Goal: Task Accomplishment & Management: Use online tool/utility

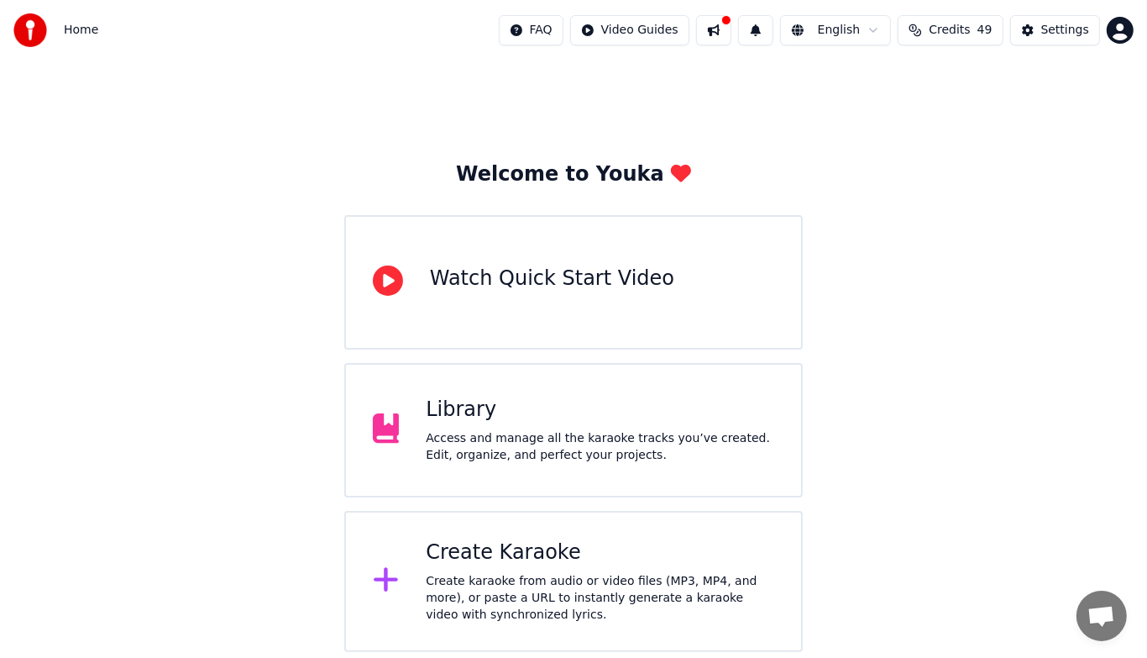
click at [567, 583] on div "Create karaoke from audio or video files (MP3, MP4, and more), or paste a URL t…" at bounding box center [600, 598] width 349 height 50
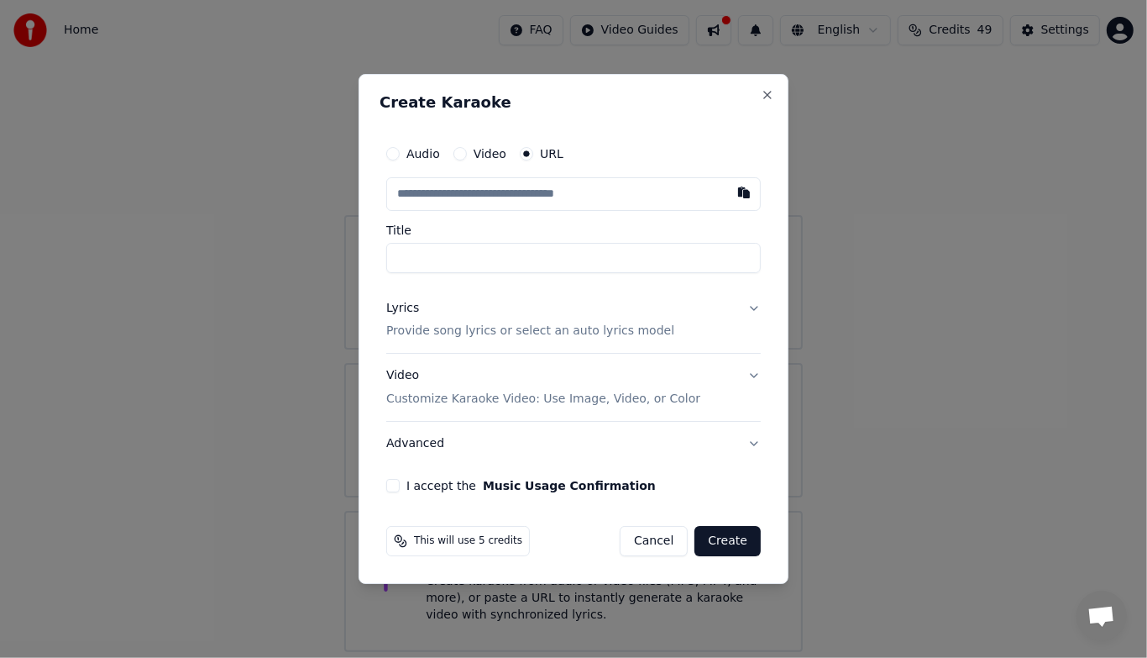
click at [665, 132] on div "Audio Video URL Title Lyrics Provide song lyrics or select an auto lyrics model…" at bounding box center [574, 315] width 388 height 370
click at [598, 193] on input "text" at bounding box center [573, 194] width 375 height 34
paste input "**********"
type input "**********"
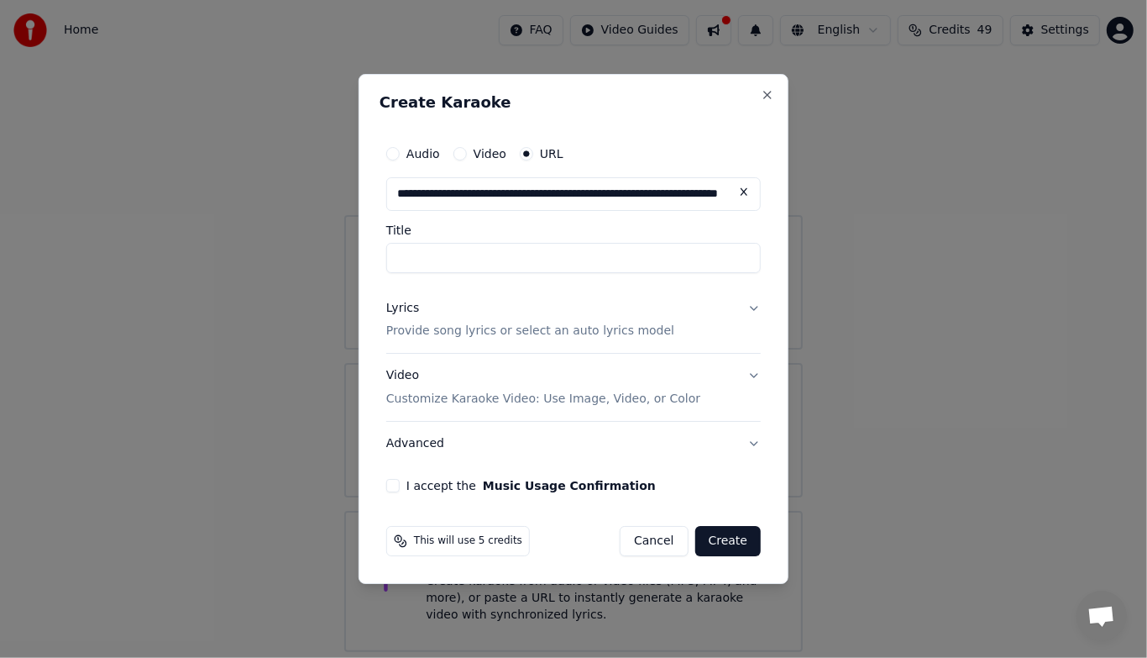
type input "**********"
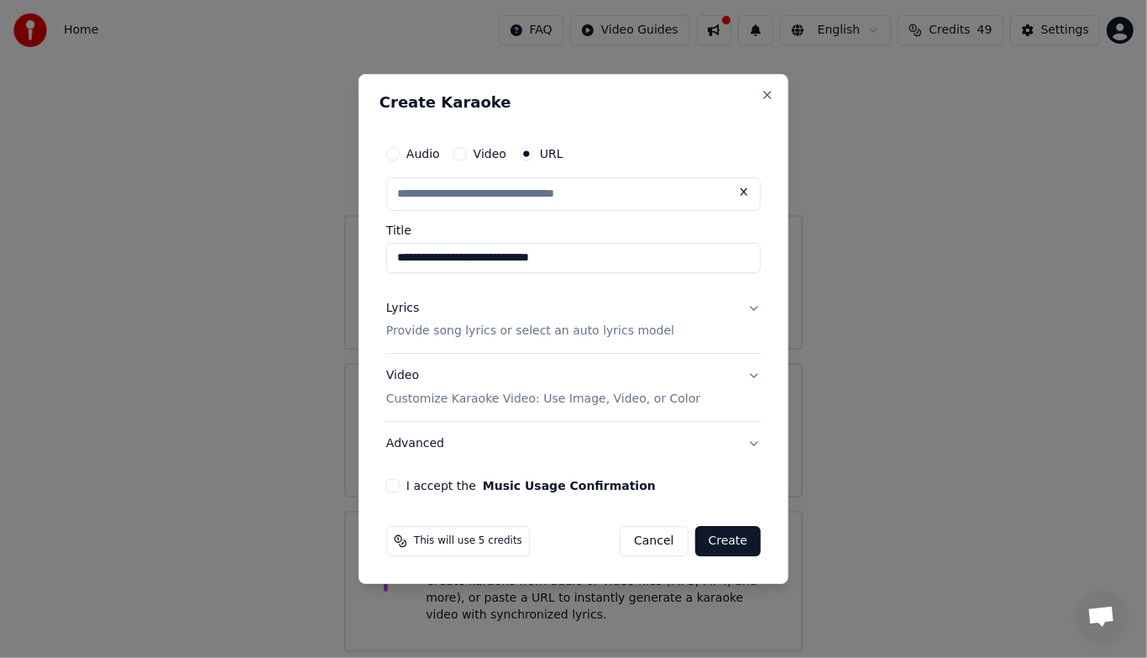
scroll to position [0, 0]
click at [606, 338] on p "Provide song lyrics or select an auto lyrics model" at bounding box center [530, 331] width 288 height 17
type input "**********"
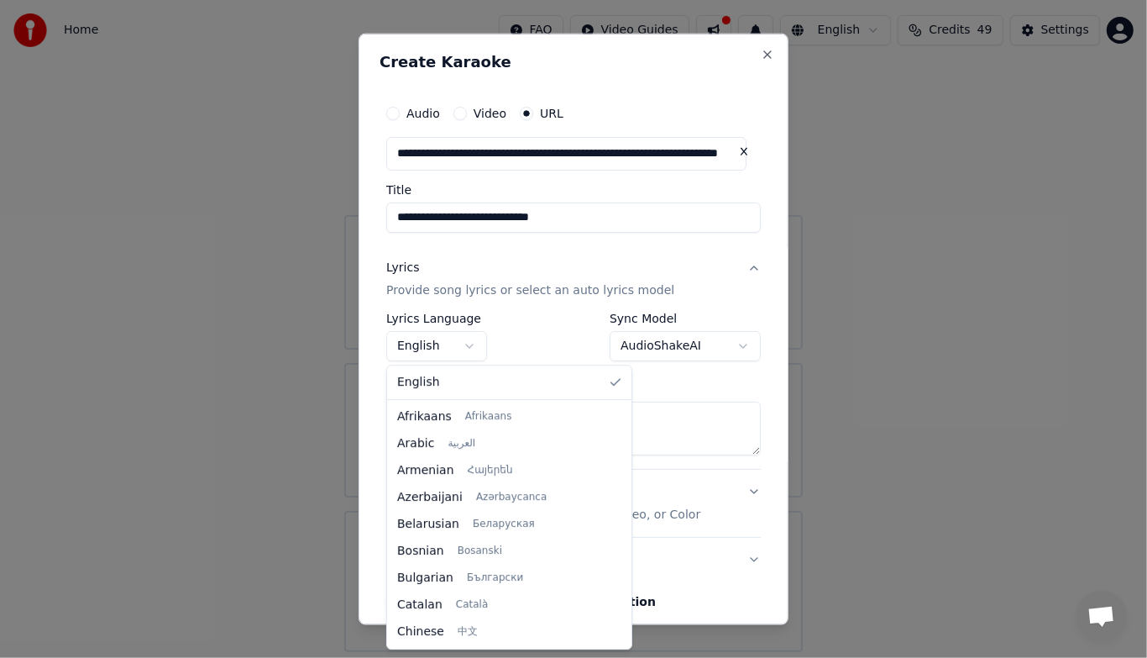
click at [475, 354] on body "**********" at bounding box center [573, 326] width 1147 height 652
select select "**"
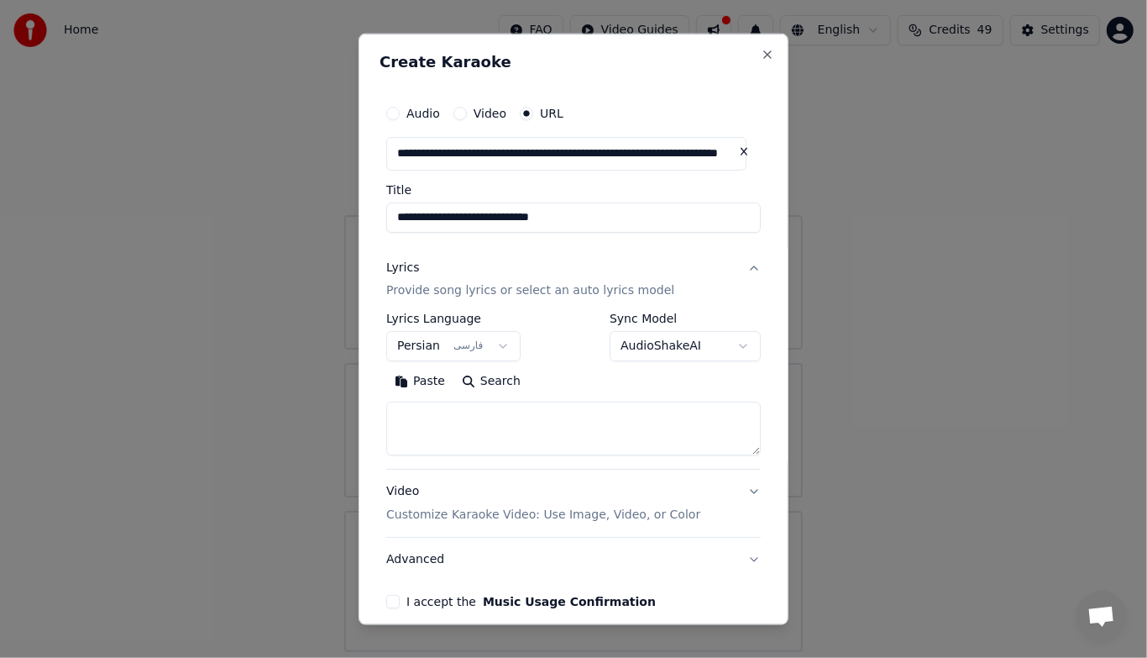
click at [518, 433] on textarea at bounding box center [573, 428] width 375 height 54
paste textarea "**********"
type textarea "*"
paste textarea "**********"
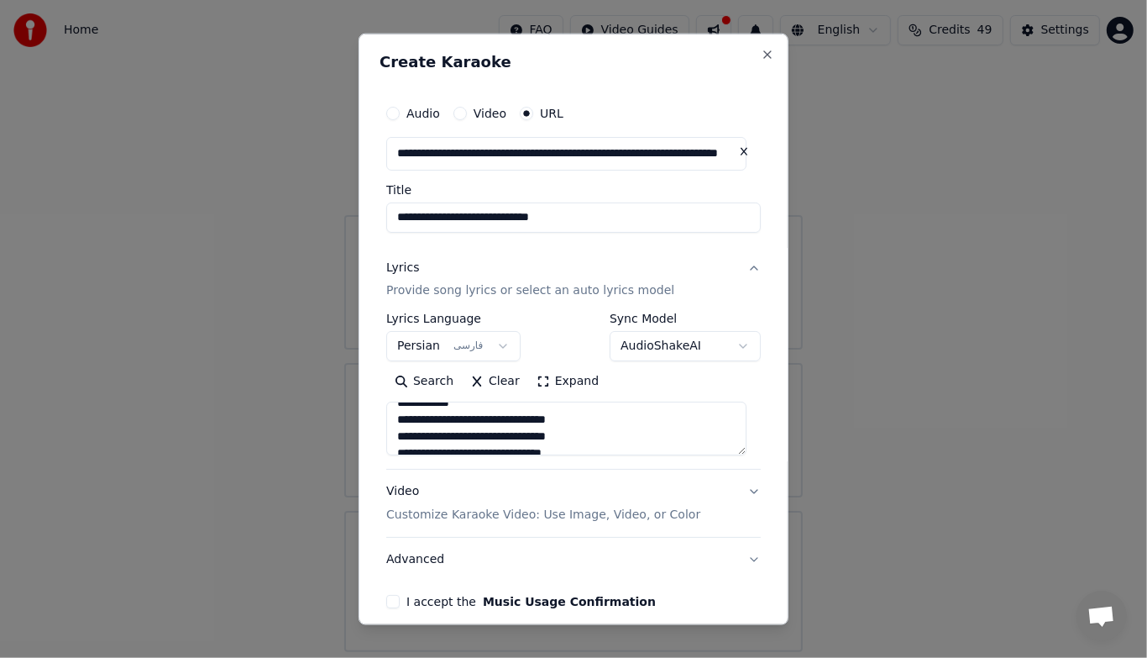
scroll to position [165, 0]
type textarea "**********"
click at [543, 376] on button "Expand" at bounding box center [567, 381] width 79 height 27
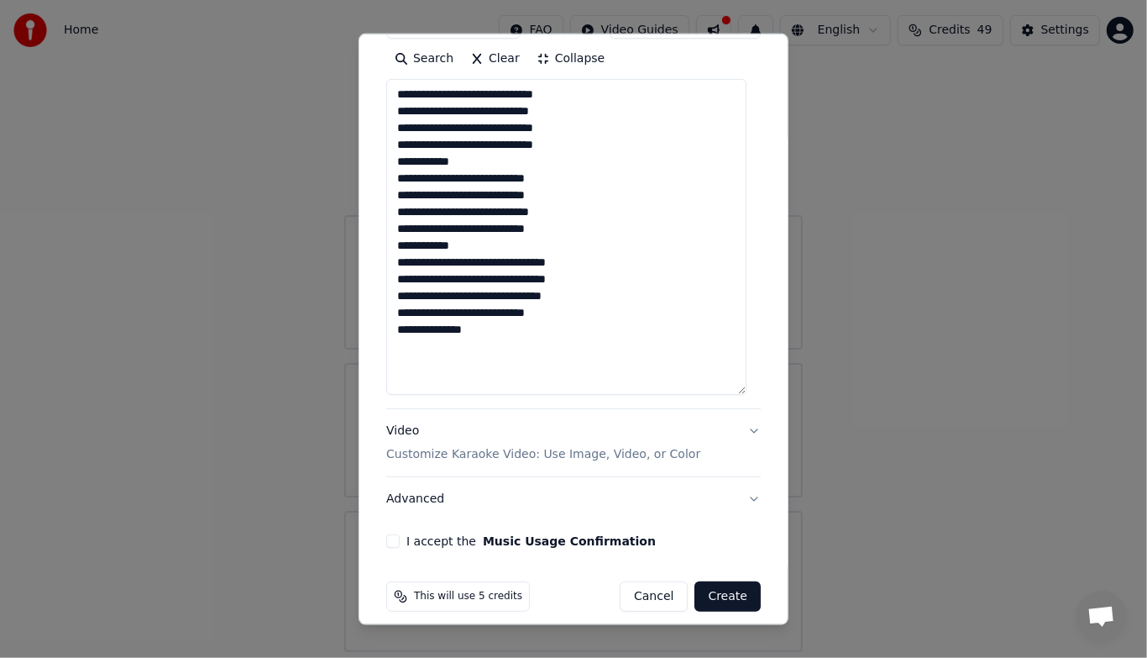
scroll to position [336, 0]
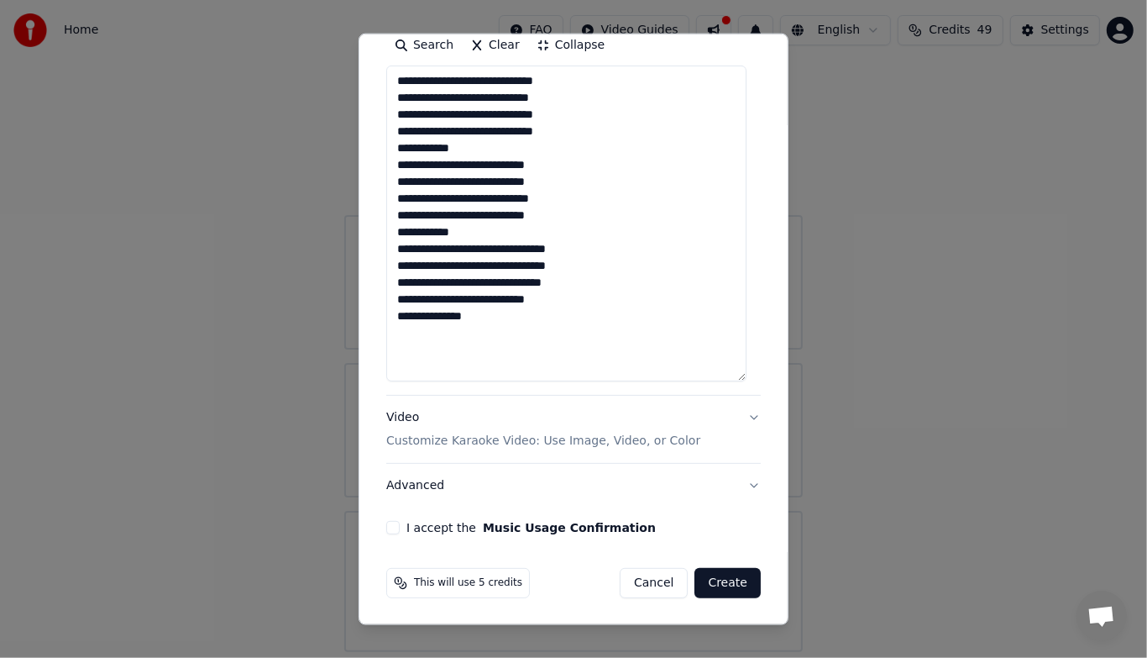
click at [740, 413] on button "Video Customize Karaoke Video: Use Image, Video, or Color" at bounding box center [573, 429] width 375 height 67
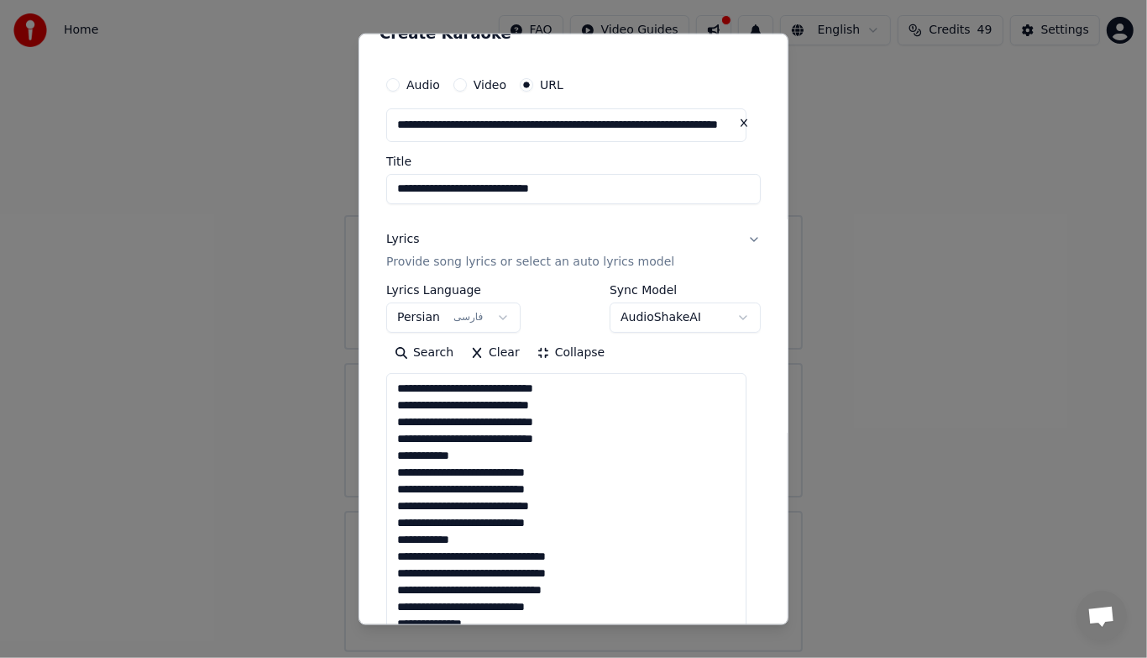
scroll to position [29, 0]
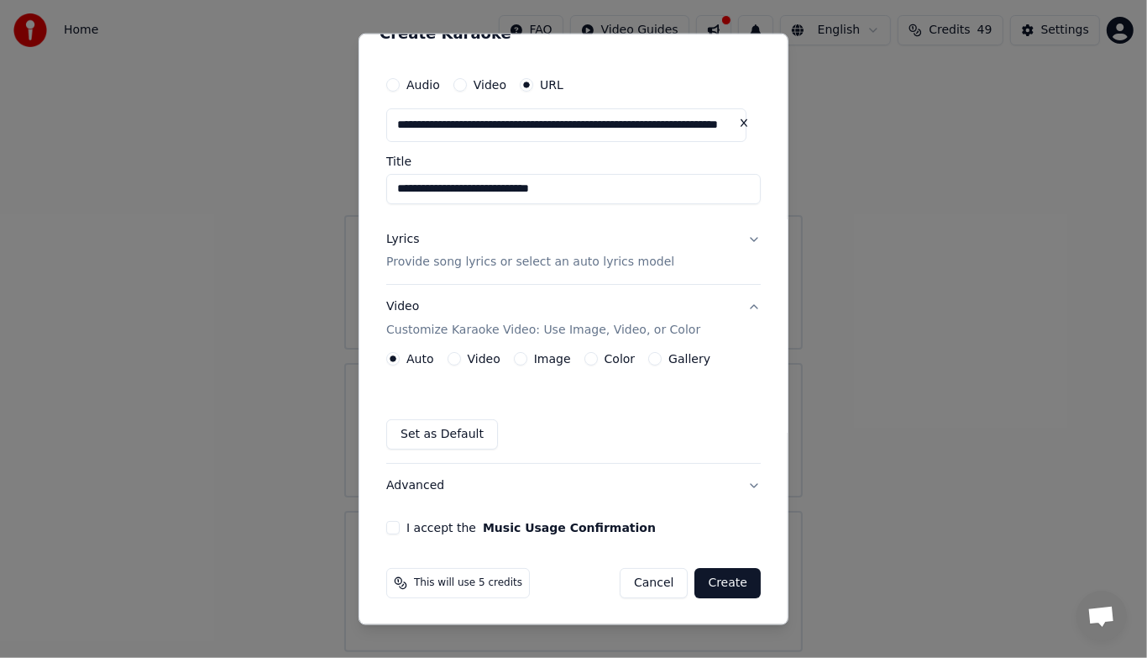
click at [648, 363] on button "Gallery" at bounding box center [654, 358] width 13 height 13
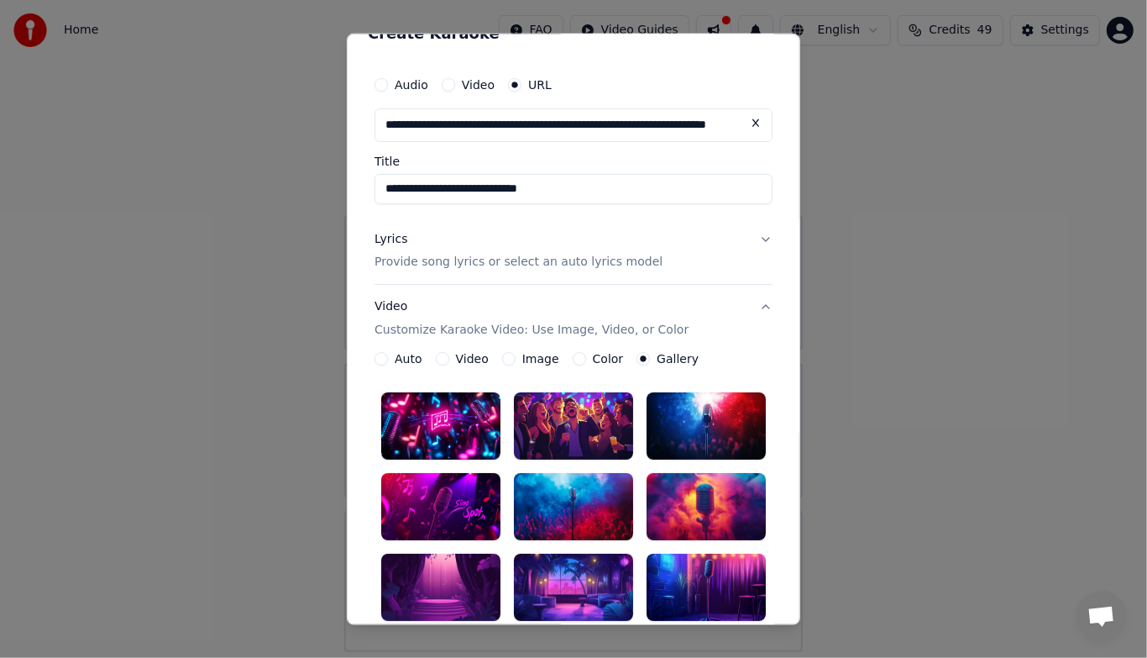
click at [691, 564] on div at bounding box center [706, 586] width 119 height 67
click at [611, 263] on p "Provide song lyrics or select an auto lyrics model" at bounding box center [519, 262] width 288 height 17
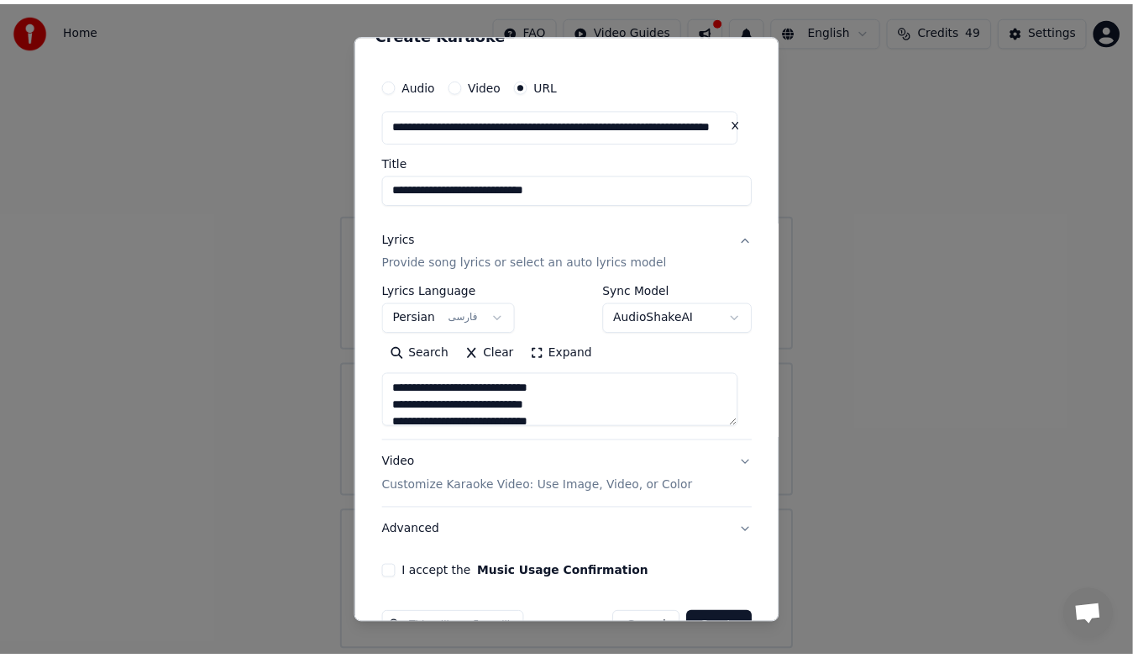
scroll to position [74, 0]
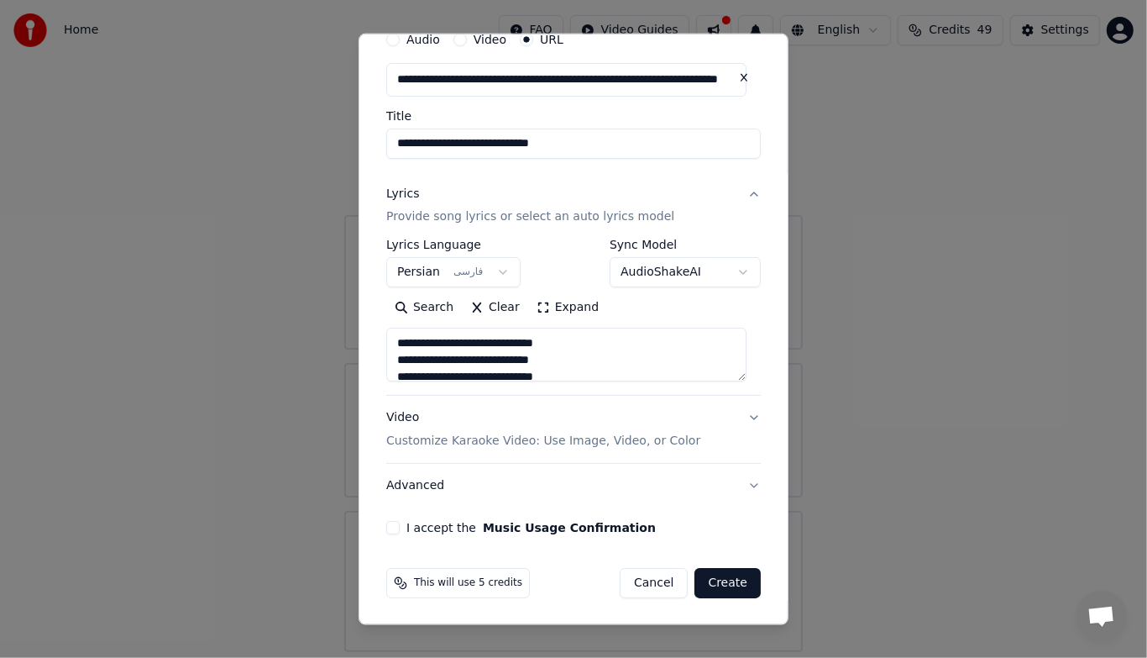
click at [391, 529] on button "I accept the Music Usage Confirmation" at bounding box center [392, 527] width 13 height 13
click at [728, 585] on button "Create" at bounding box center [728, 583] width 66 height 30
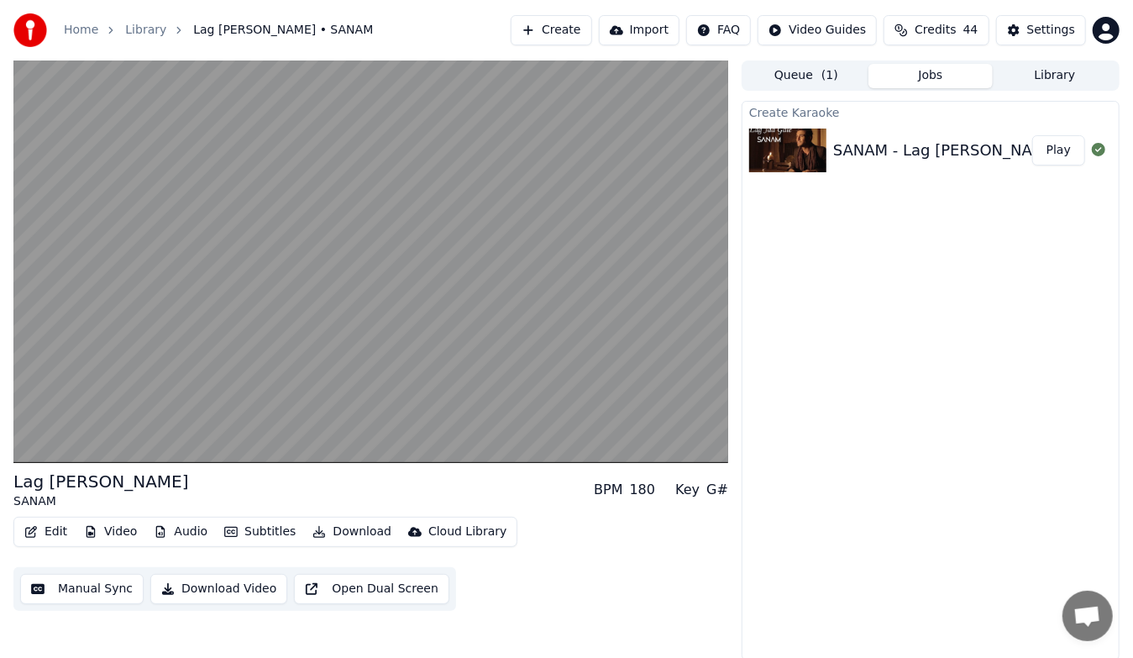
click at [13, 306] on video at bounding box center [370, 261] width 715 height 402
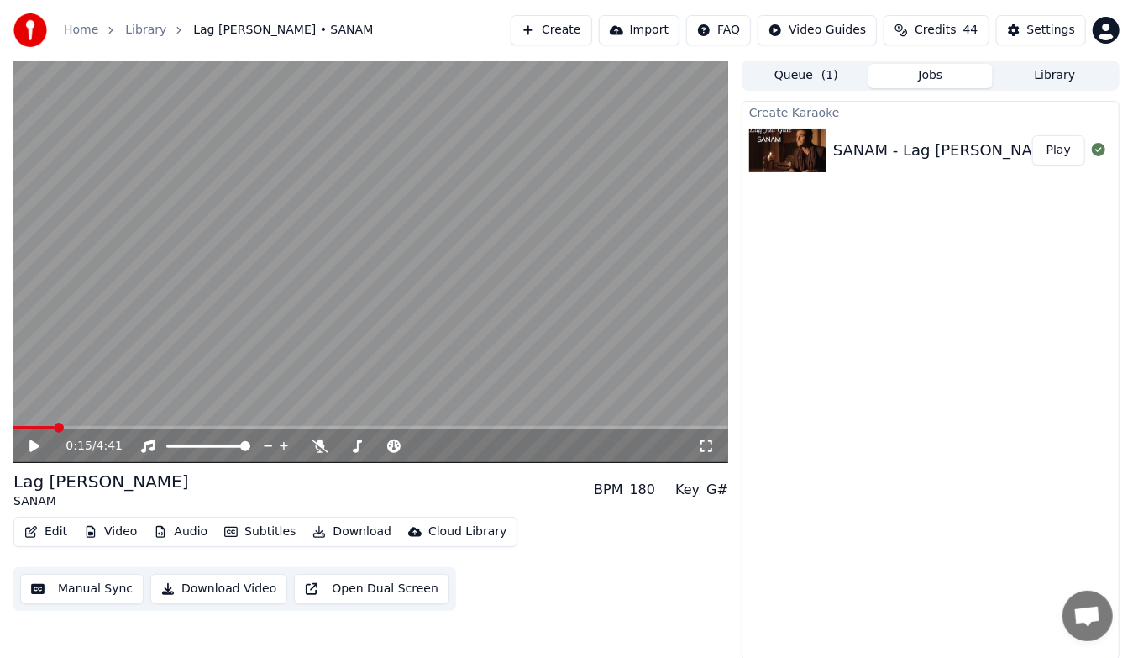
click at [28, 445] on icon at bounding box center [46, 445] width 39 height 13
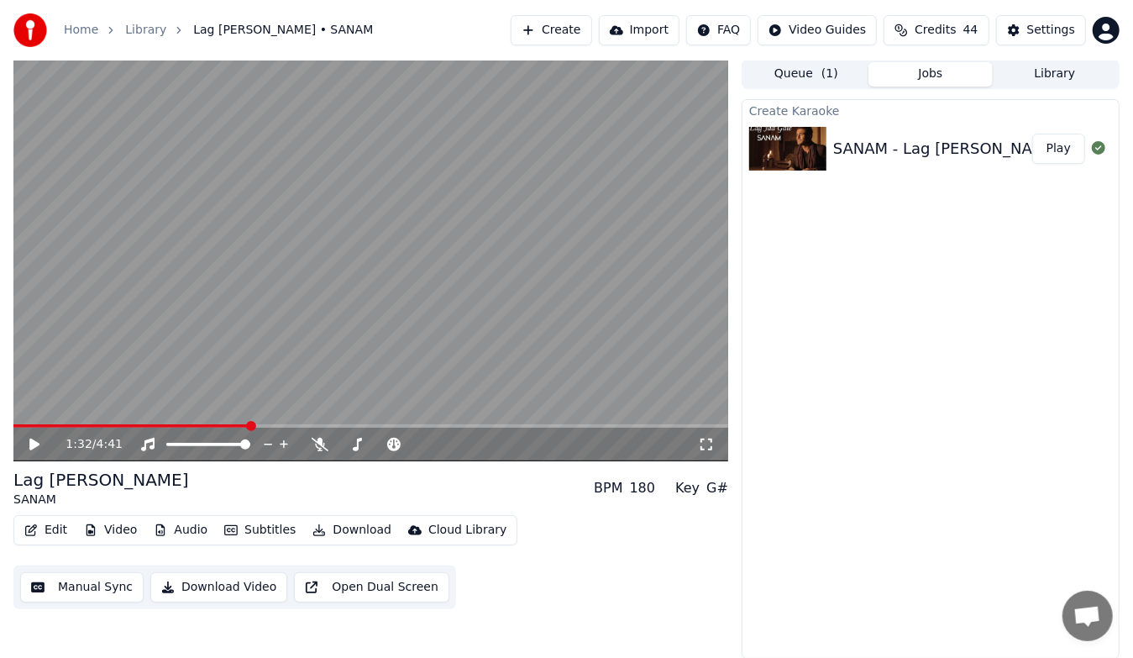
click at [46, 527] on button "Edit" at bounding box center [46, 530] width 56 height 24
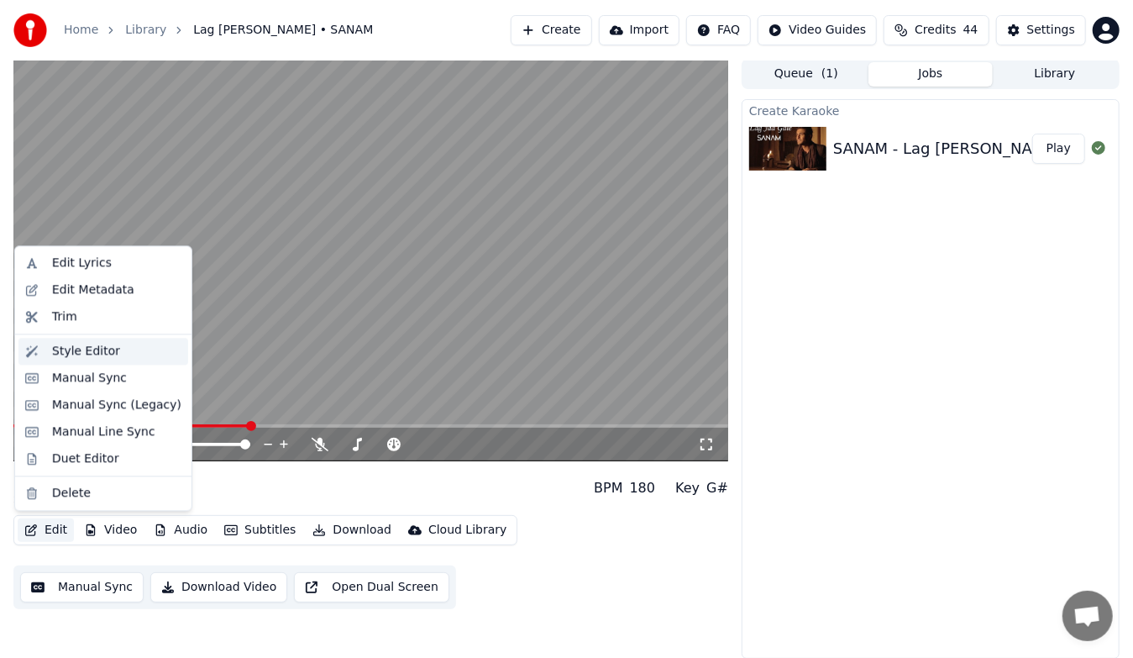
click at [115, 359] on div "Style Editor" at bounding box center [116, 351] width 129 height 17
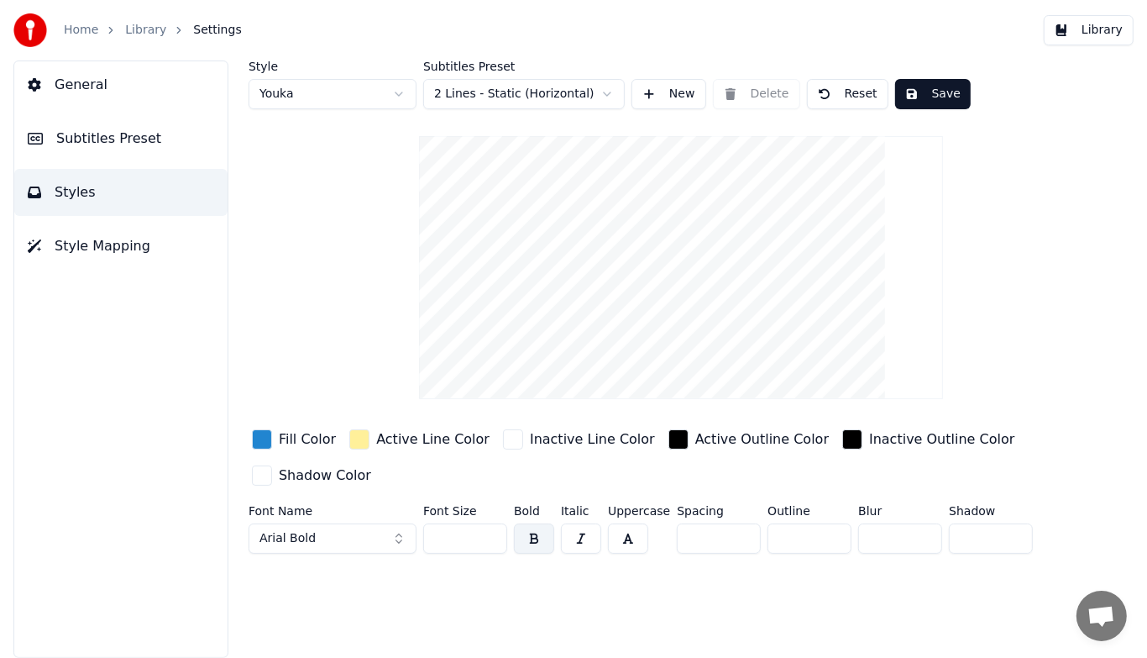
click at [1088, 34] on button "Library" at bounding box center [1089, 30] width 90 height 30
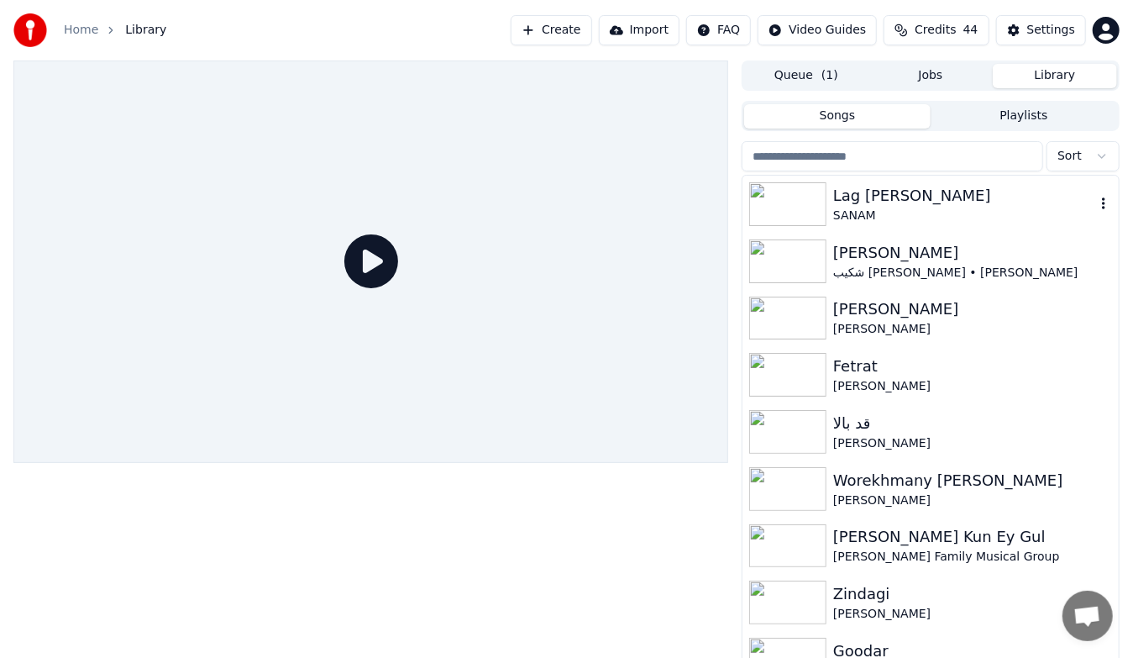
click at [784, 210] on img at bounding box center [787, 204] width 77 height 44
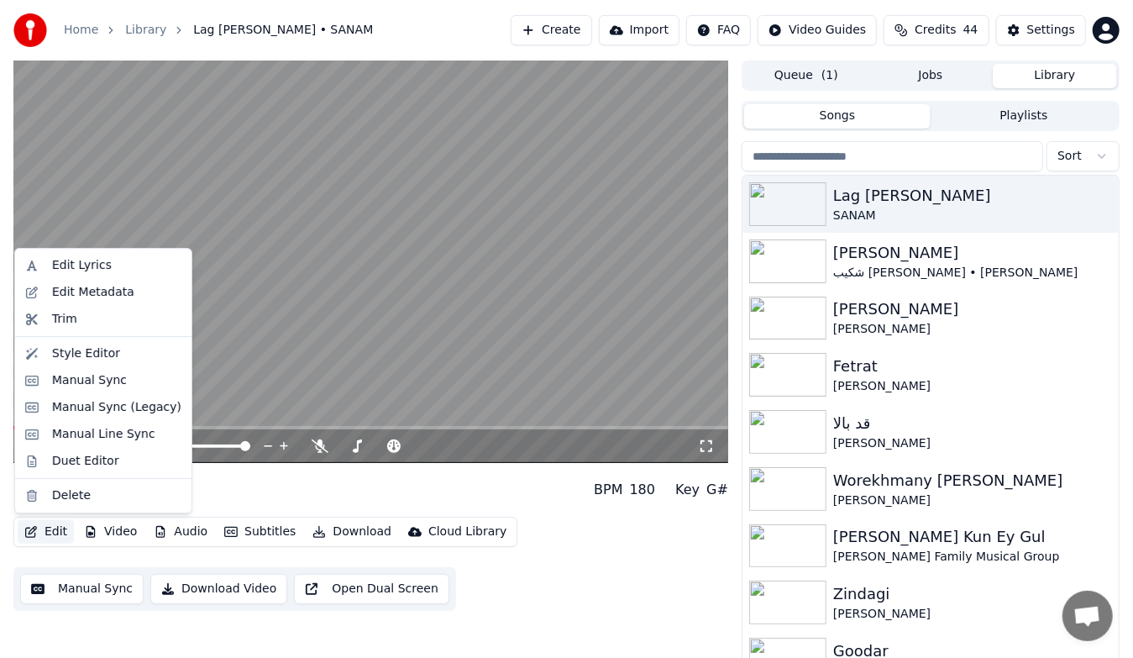
click at [36, 540] on button "Edit" at bounding box center [46, 532] width 56 height 24
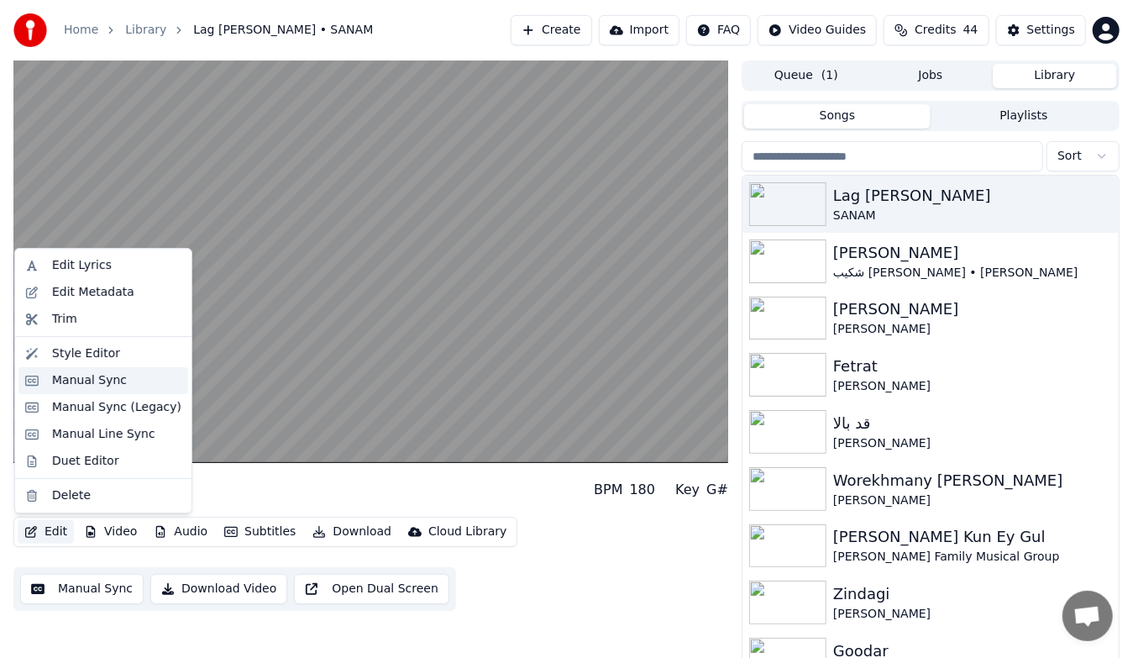
click at [102, 383] on div "Manual Sync" at bounding box center [89, 380] width 75 height 17
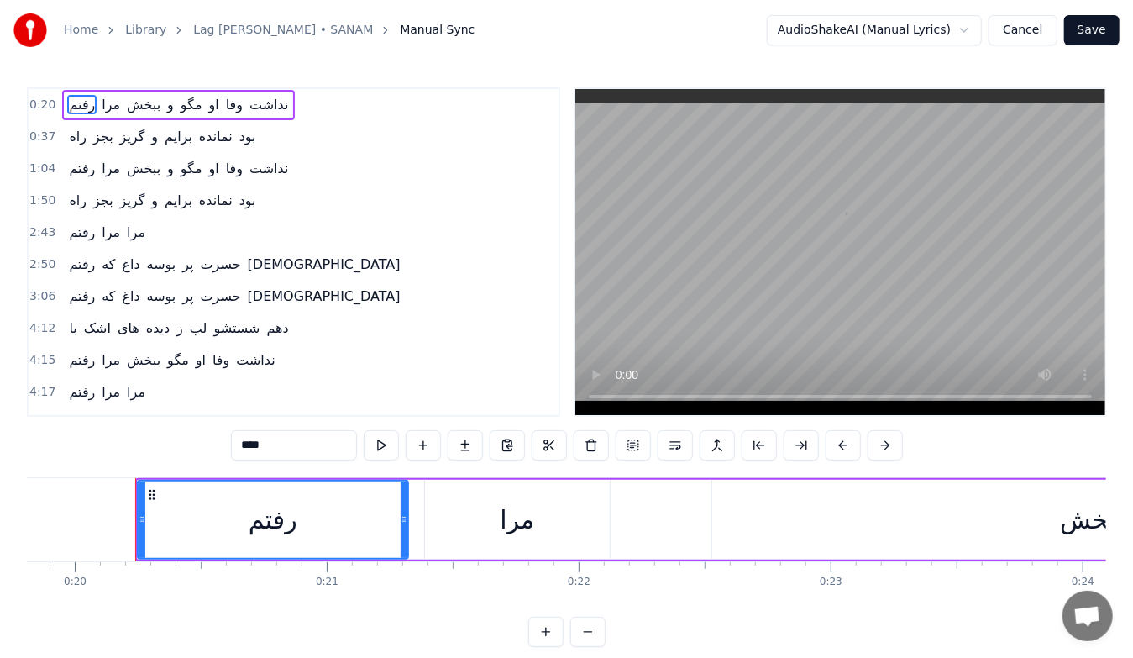
scroll to position [0, 5015]
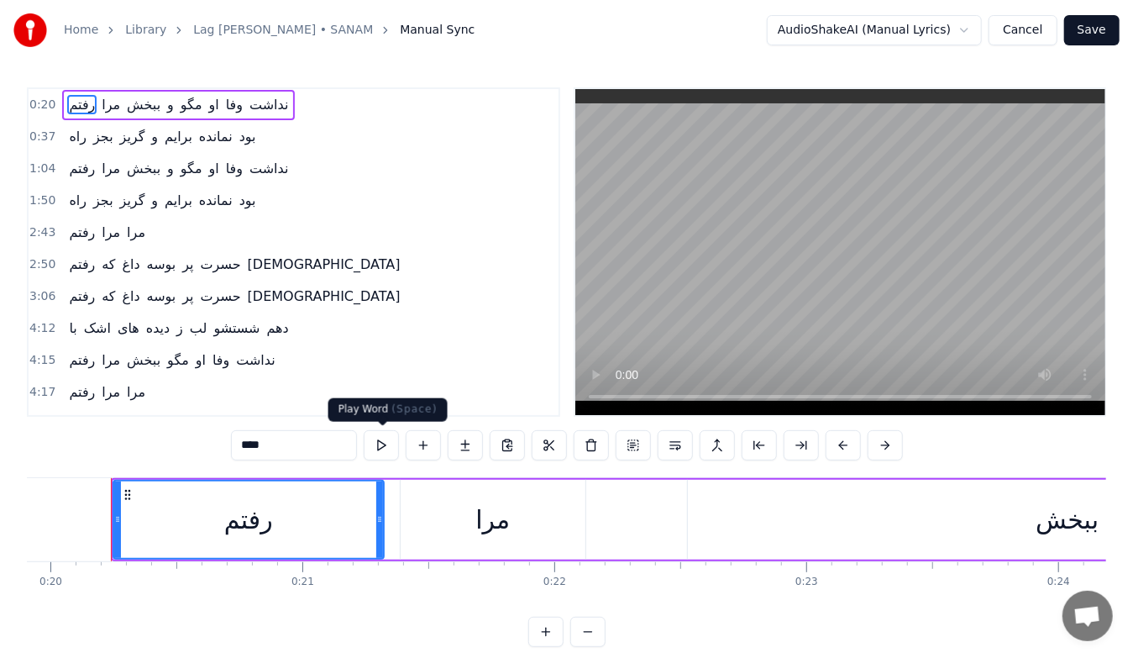
click at [381, 445] on button at bounding box center [381, 445] width 35 height 30
click at [436, 518] on div "مرا" at bounding box center [493, 520] width 185 height 80
type input "***"
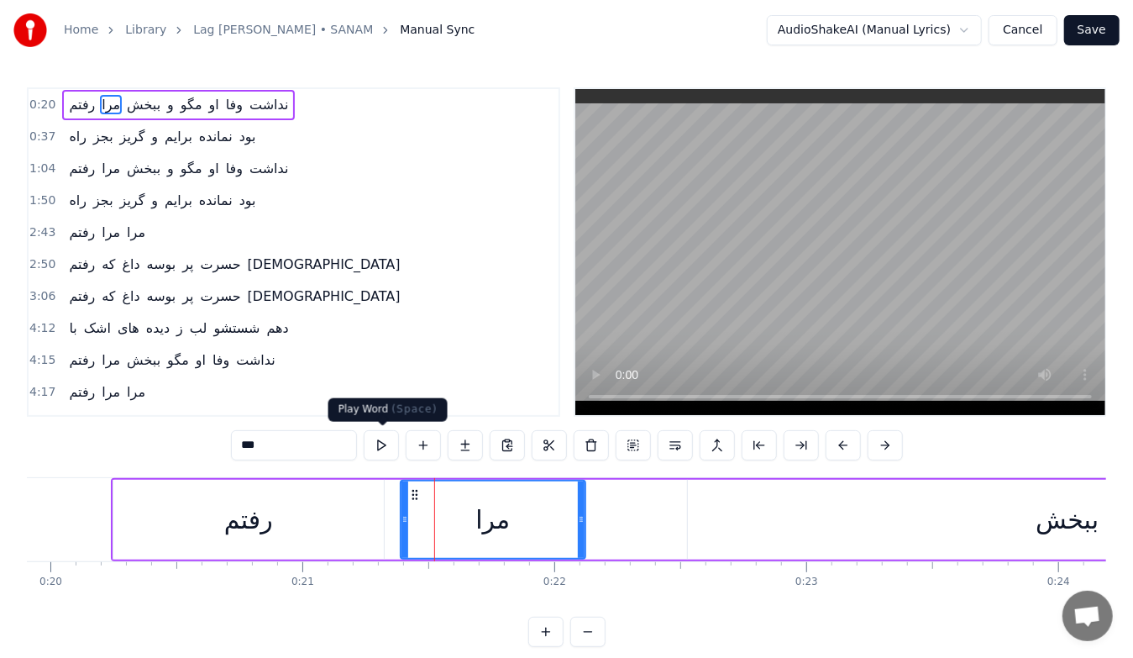
click at [390, 450] on button at bounding box center [381, 445] width 35 height 30
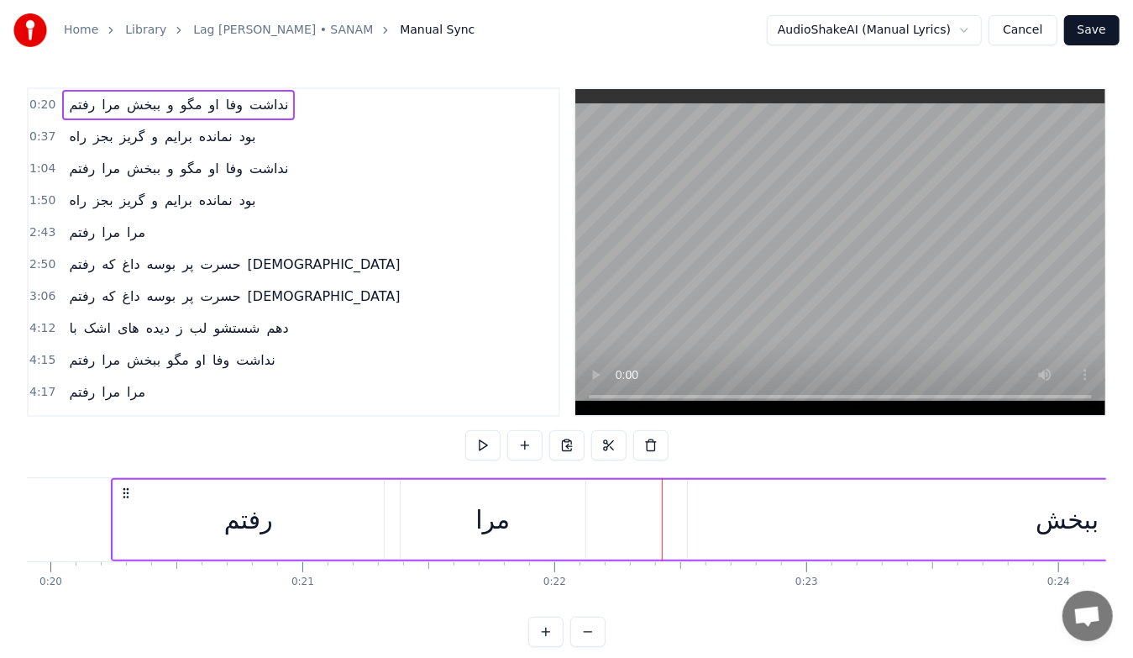
click at [738, 497] on div "ببخش" at bounding box center [1067, 520] width 759 height 80
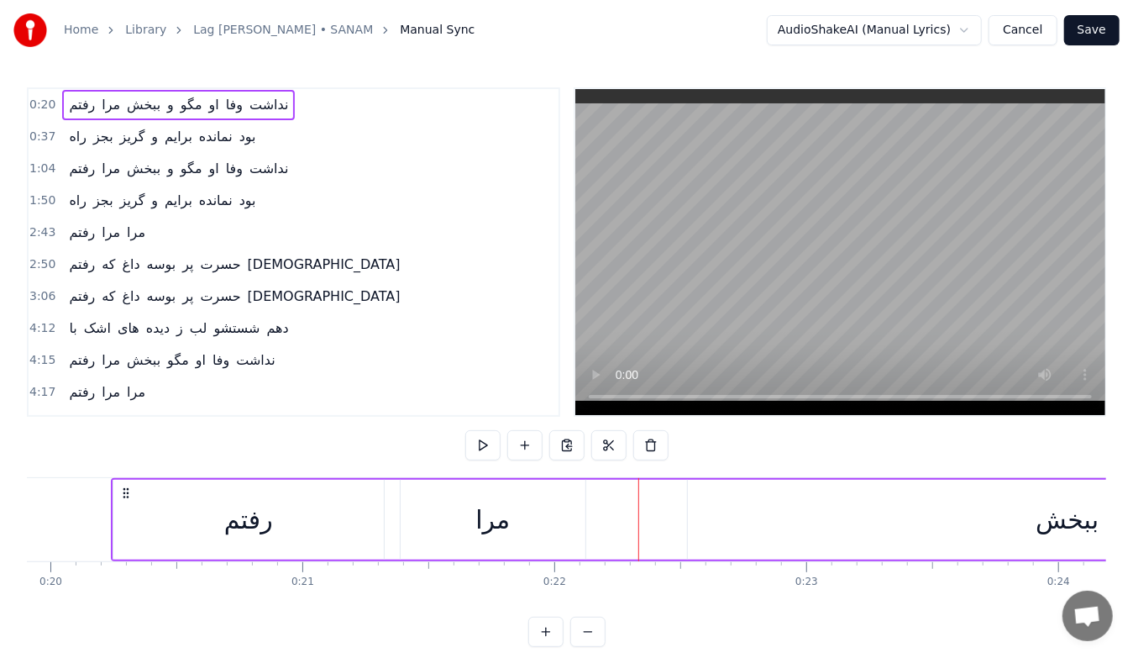
click at [723, 530] on div "ببخش" at bounding box center [1067, 520] width 759 height 80
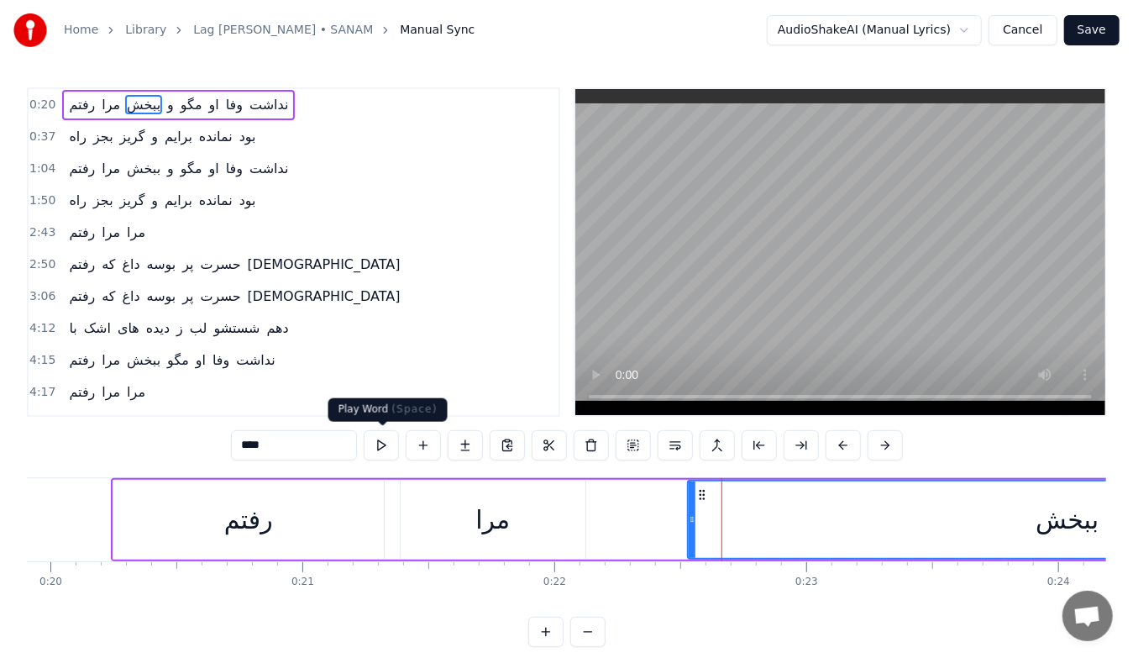
click at [380, 447] on button at bounding box center [381, 445] width 35 height 30
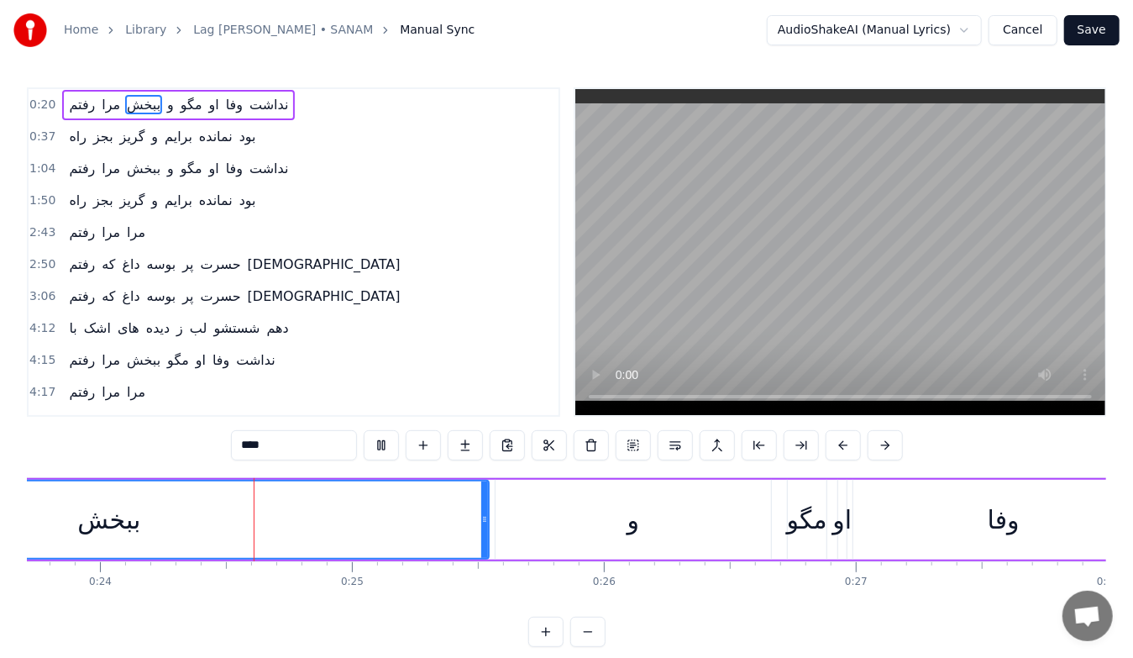
scroll to position [0, 5979]
click at [572, 535] on div "و" at bounding box center [627, 520] width 275 height 80
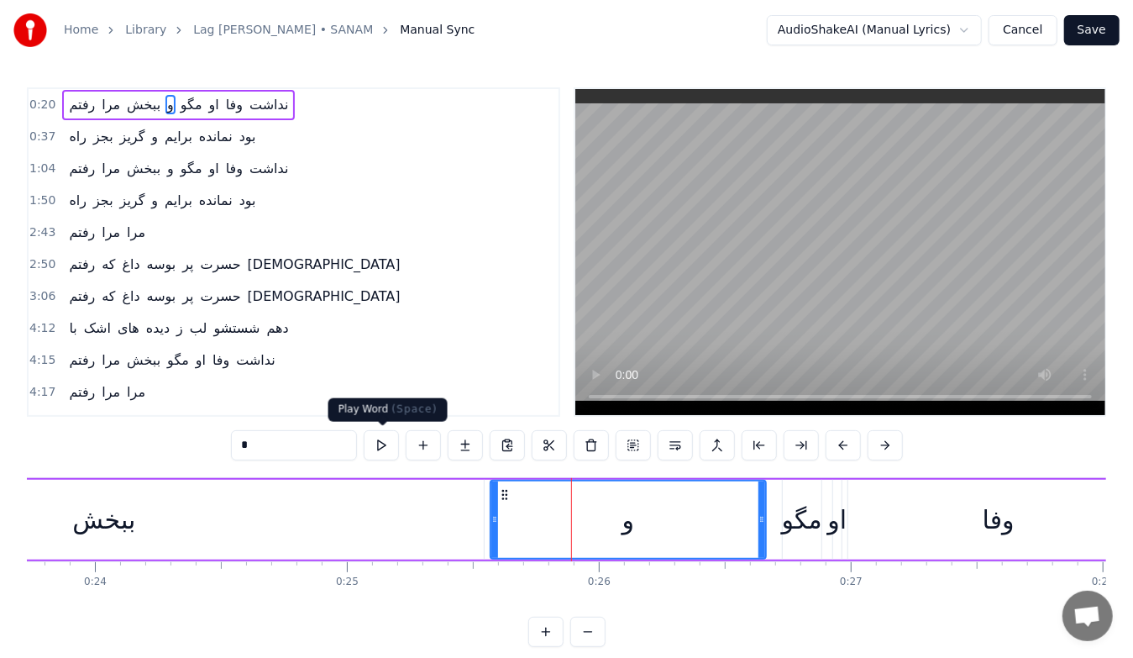
click at [389, 443] on button at bounding box center [381, 445] width 35 height 30
click at [814, 527] on div "مگو" at bounding box center [802, 520] width 40 height 38
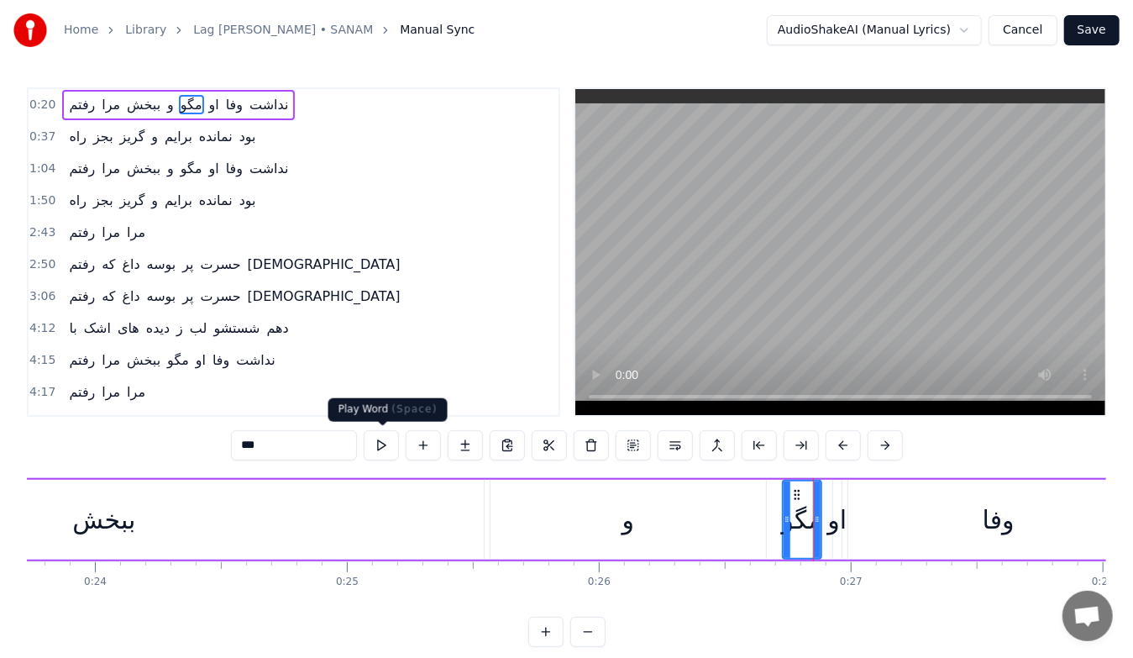
click at [391, 443] on button at bounding box center [381, 445] width 35 height 30
click at [831, 524] on div "او" at bounding box center [836, 520] width 19 height 38
click at [393, 445] on button at bounding box center [381, 445] width 35 height 30
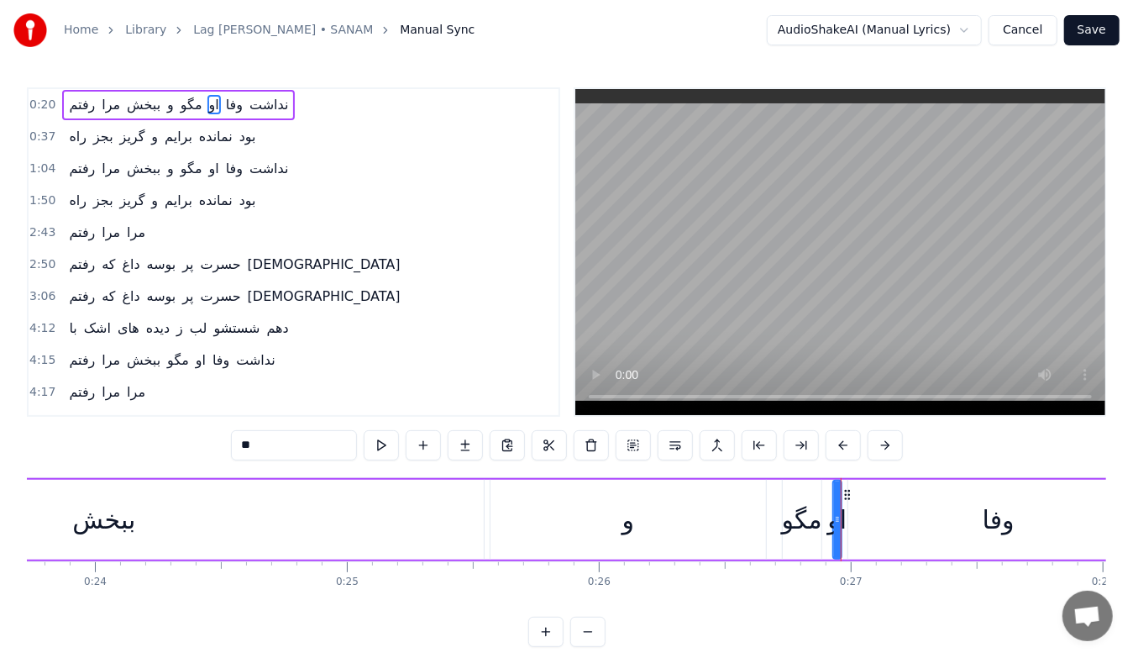
click at [924, 513] on div "وفا" at bounding box center [998, 520] width 301 height 80
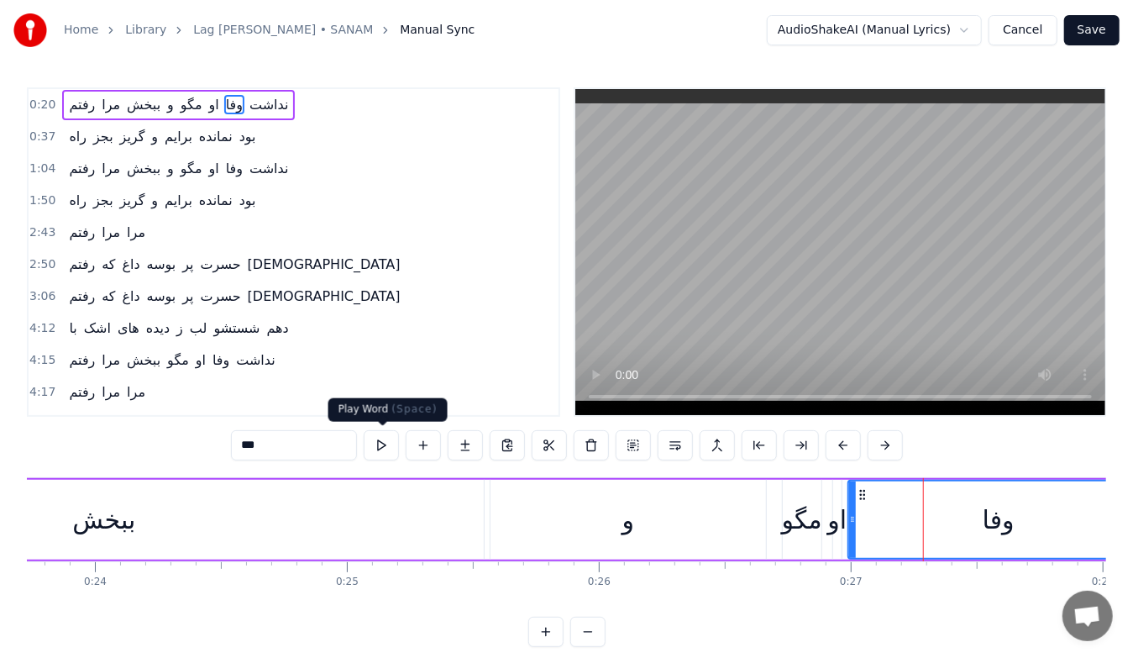
click at [383, 436] on button at bounding box center [381, 445] width 35 height 30
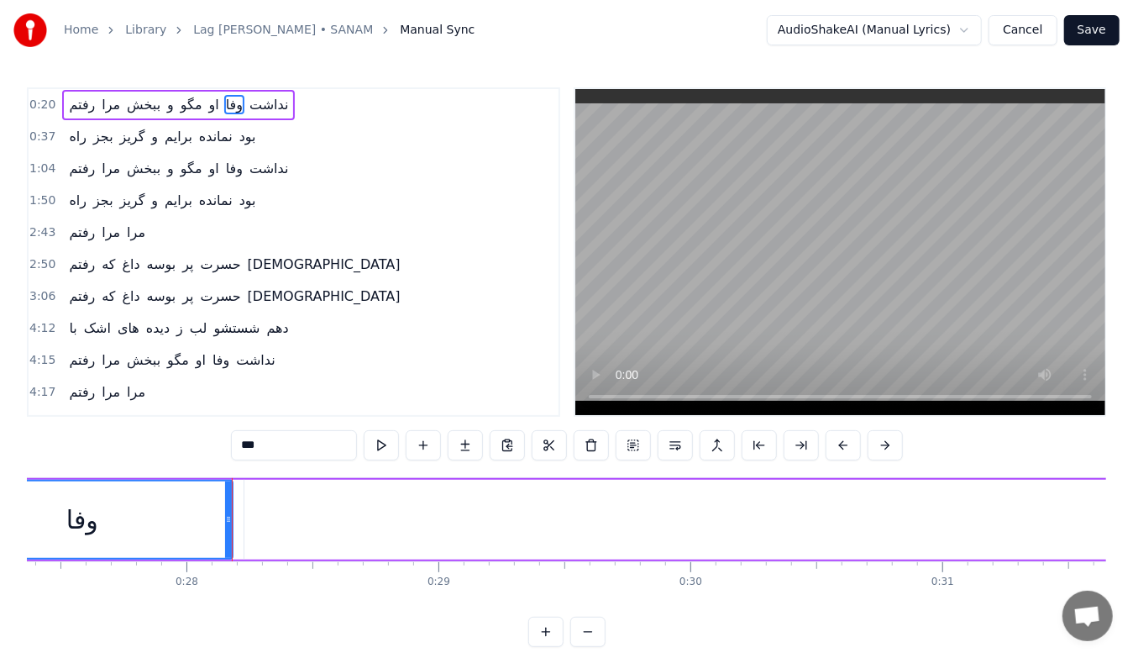
scroll to position [0, 6900]
type input "*****"
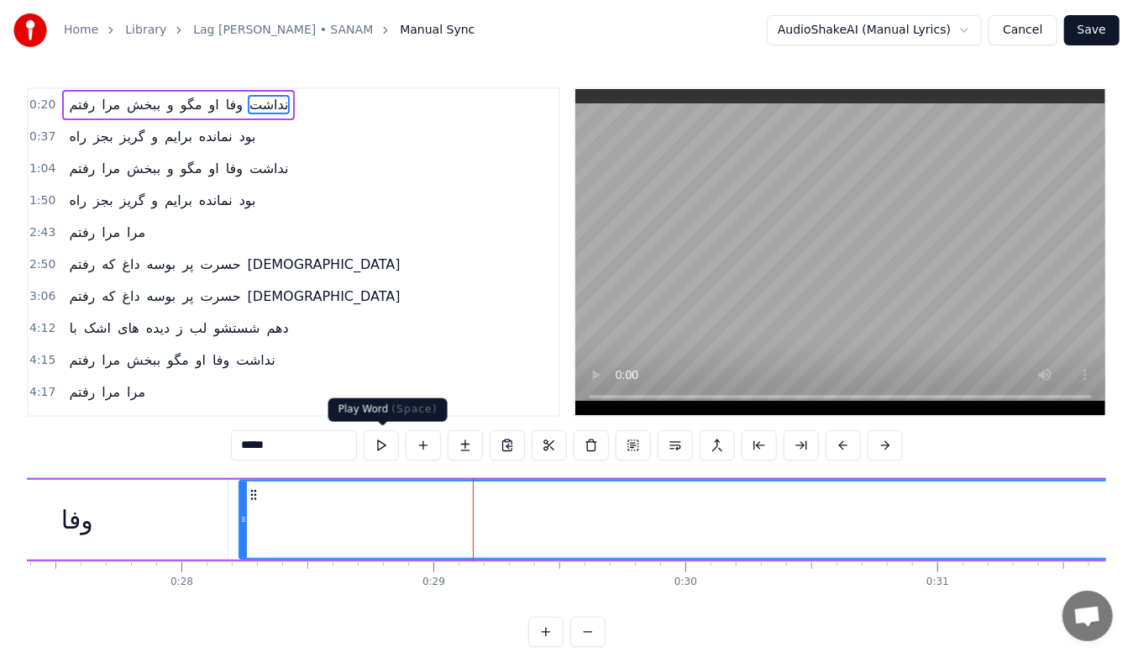
click at [381, 449] on button at bounding box center [381, 445] width 35 height 30
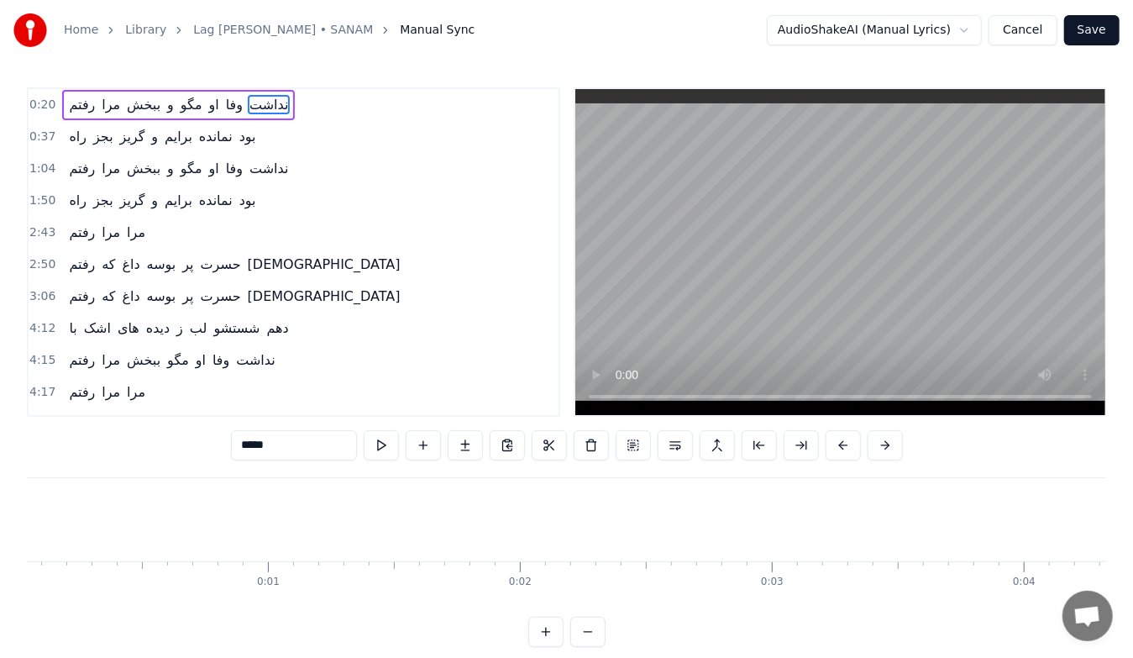
scroll to position [0, 0]
click at [378, 443] on button at bounding box center [381, 445] width 35 height 30
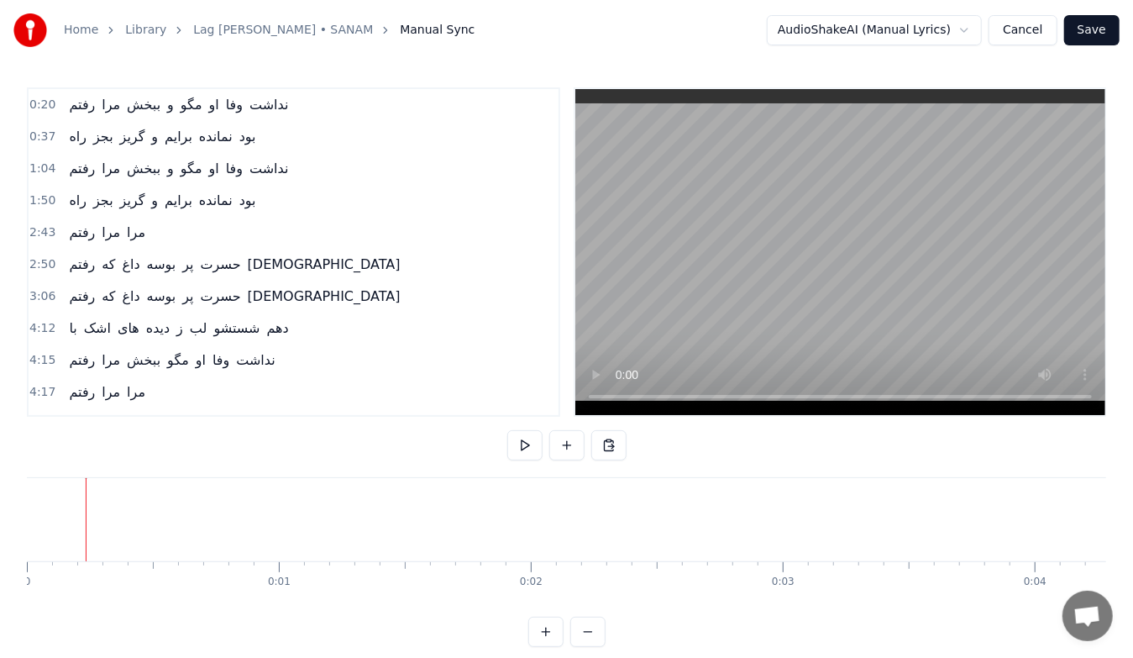
click at [525, 447] on button at bounding box center [524, 445] width 35 height 30
click at [527, 447] on button at bounding box center [524, 445] width 35 height 30
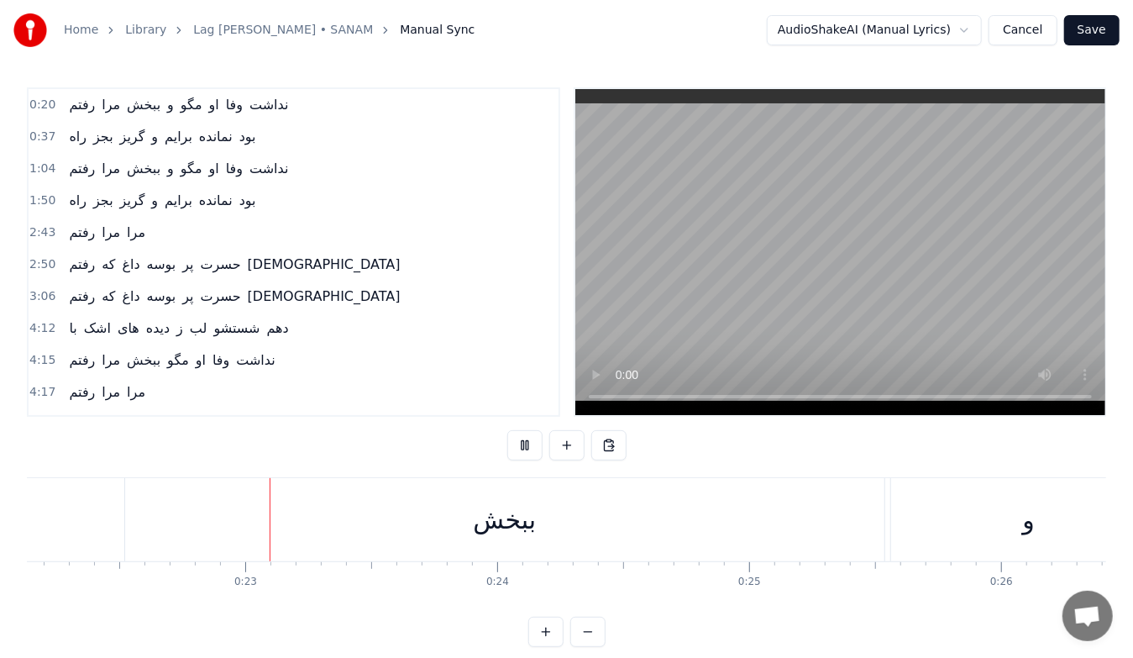
click at [527, 447] on button at bounding box center [524, 445] width 35 height 30
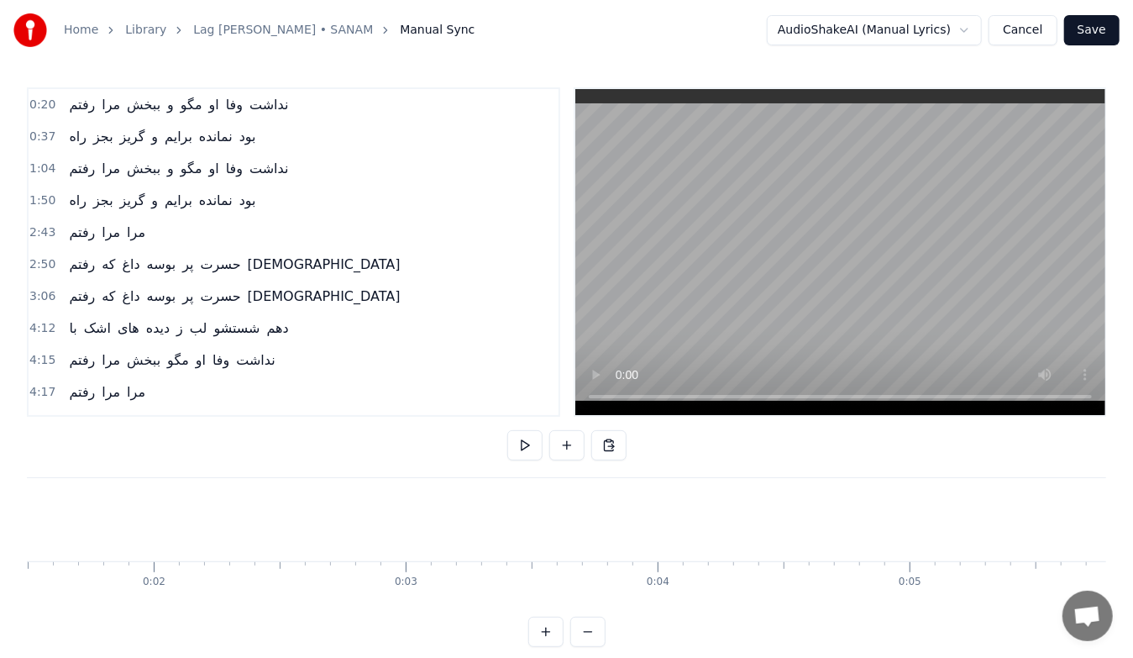
scroll to position [0, 0]
click at [515, 448] on button at bounding box center [524, 445] width 35 height 30
click at [532, 451] on button at bounding box center [524, 445] width 35 height 30
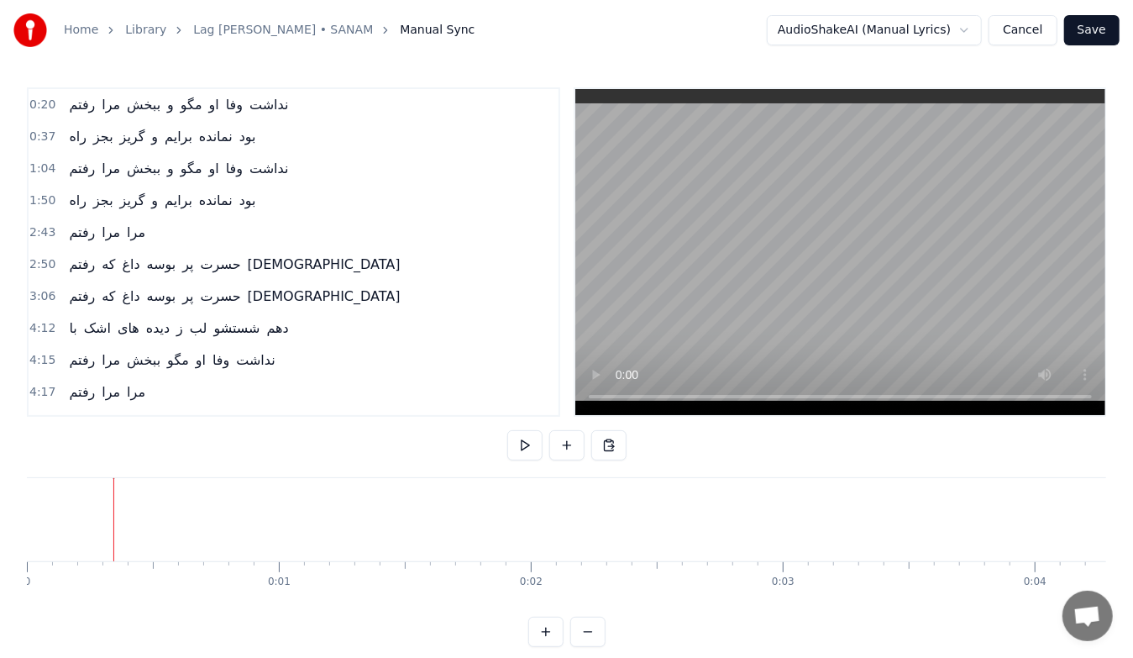
click at [530, 448] on button at bounding box center [524, 445] width 35 height 30
click at [524, 447] on button at bounding box center [524, 445] width 35 height 30
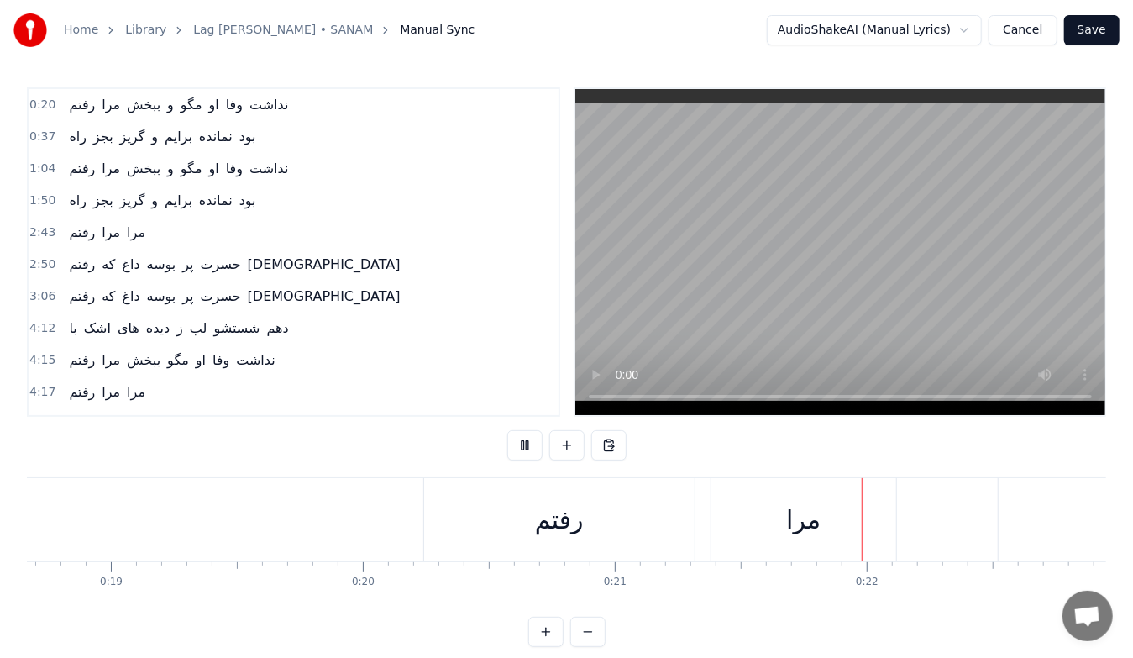
click at [524, 447] on button at bounding box center [524, 445] width 35 height 30
drag, startPoint x: 951, startPoint y: 532, endPoint x: 705, endPoint y: 553, distance: 246.2
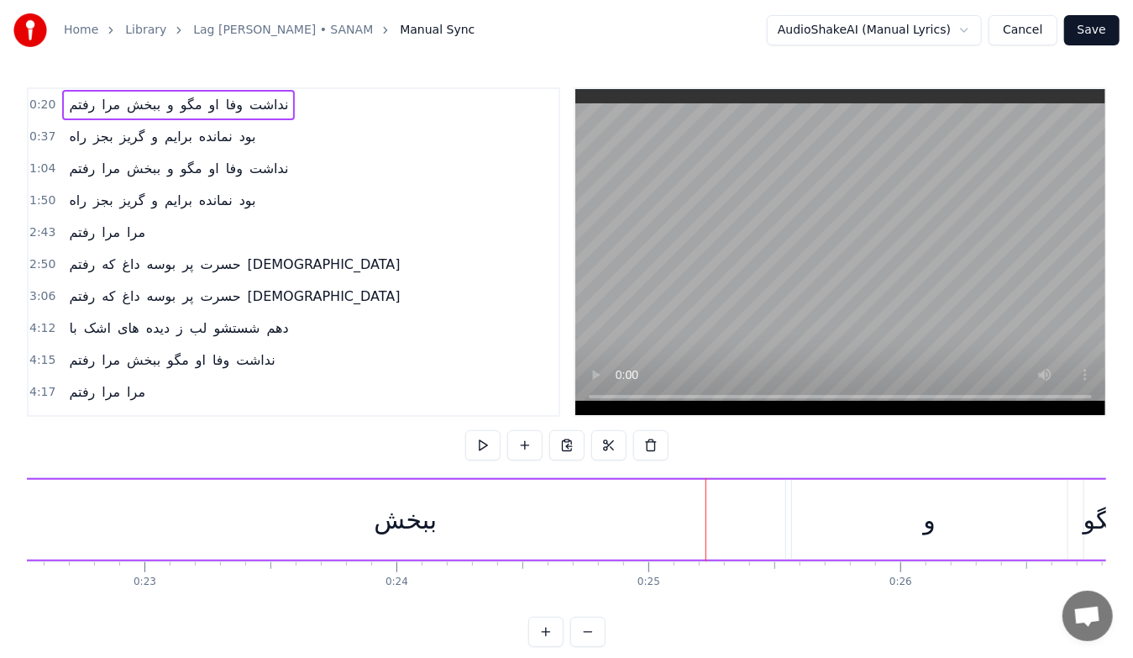
click at [900, 520] on div "و" at bounding box center [929, 520] width 275 height 80
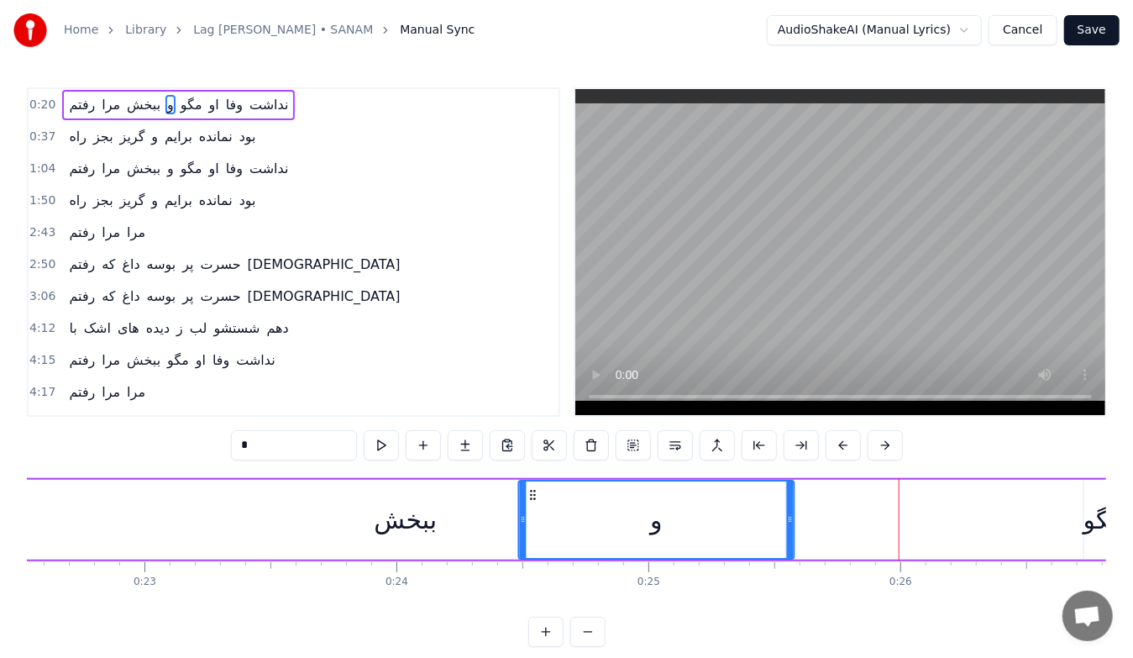
drag, startPoint x: 804, startPoint y: 492, endPoint x: 530, endPoint y: 527, distance: 275.9
click at [530, 527] on div "و" at bounding box center [656, 519] width 274 height 76
click at [1084, 532] on div "مگو" at bounding box center [1103, 520] width 40 height 38
type input "***"
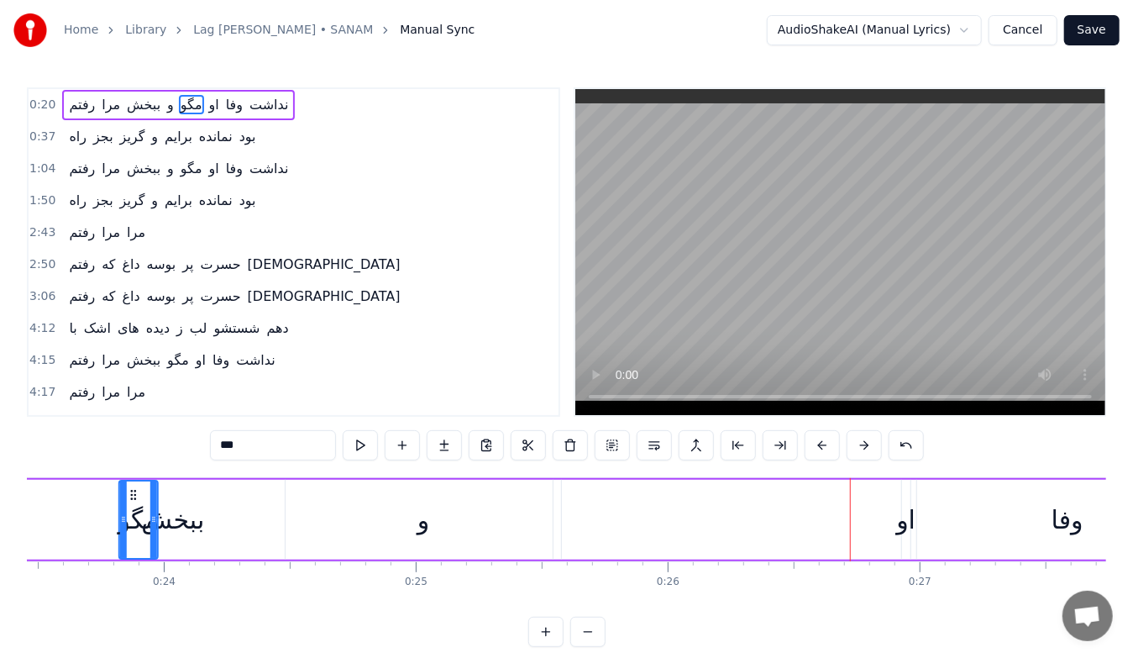
scroll to position [0, 5869]
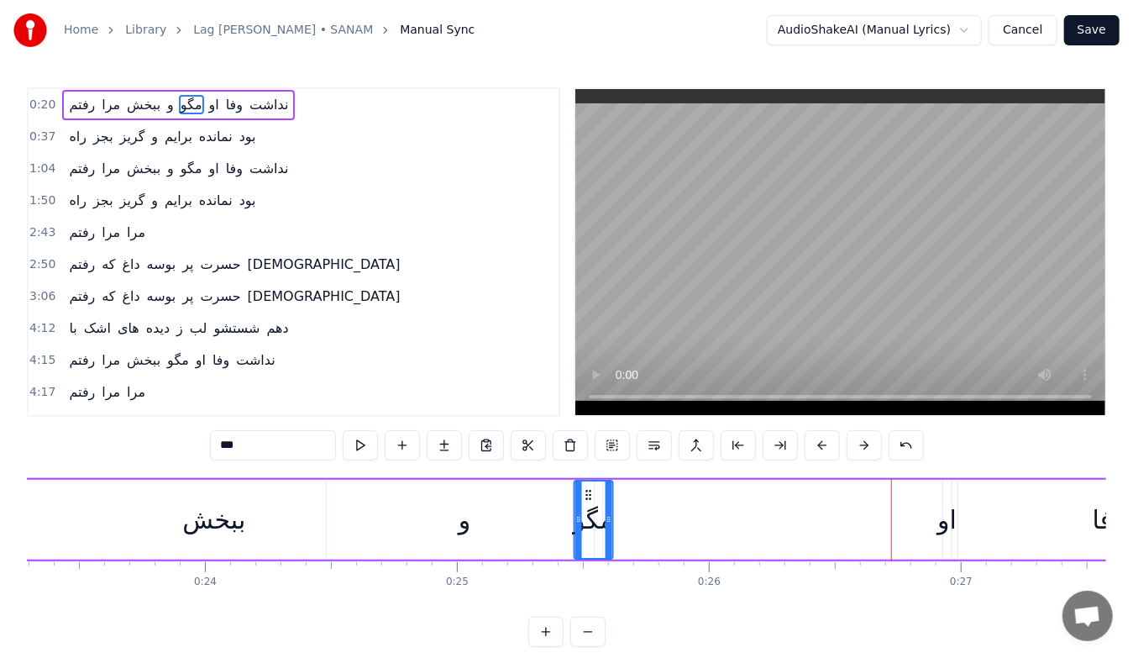
drag, startPoint x: 123, startPoint y: 495, endPoint x: 585, endPoint y: 480, distance: 461.3
click at [585, 481] on div "مگو" at bounding box center [592, 519] width 37 height 76
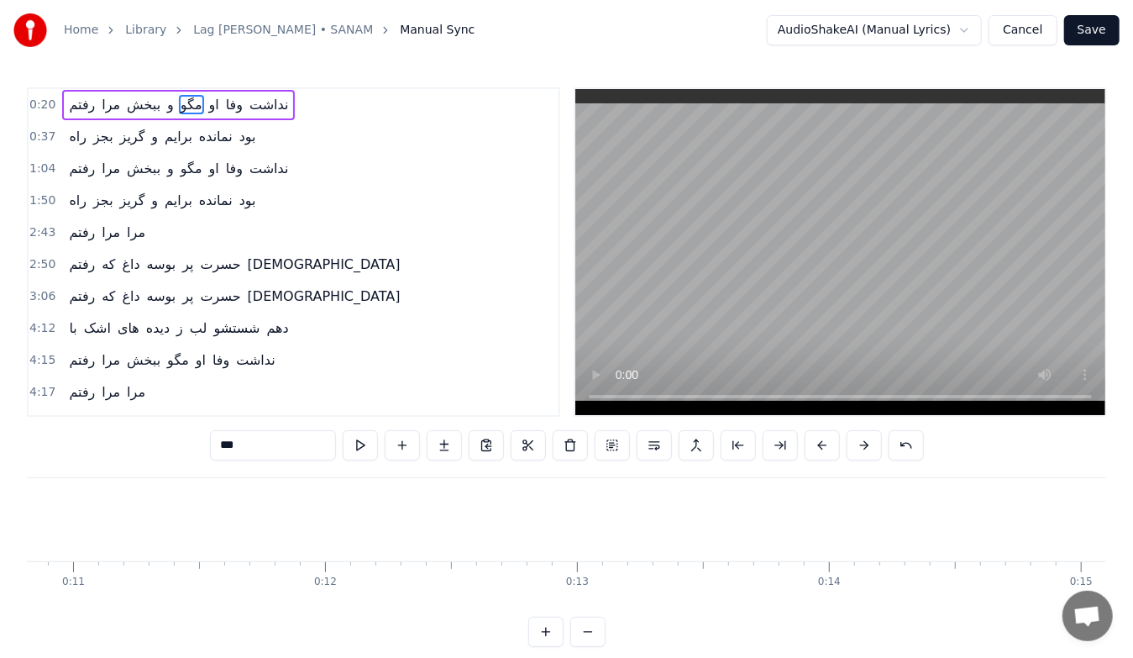
scroll to position [0, 2776]
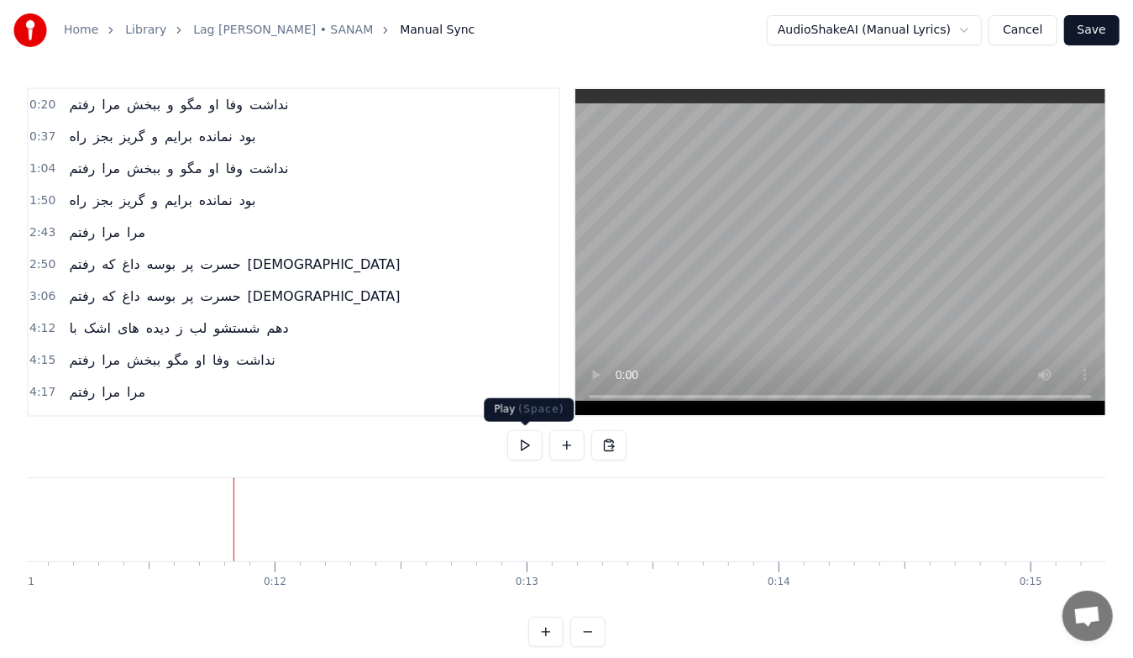
click at [529, 450] on button at bounding box center [524, 445] width 35 height 30
click at [527, 449] on button at bounding box center [524, 445] width 35 height 30
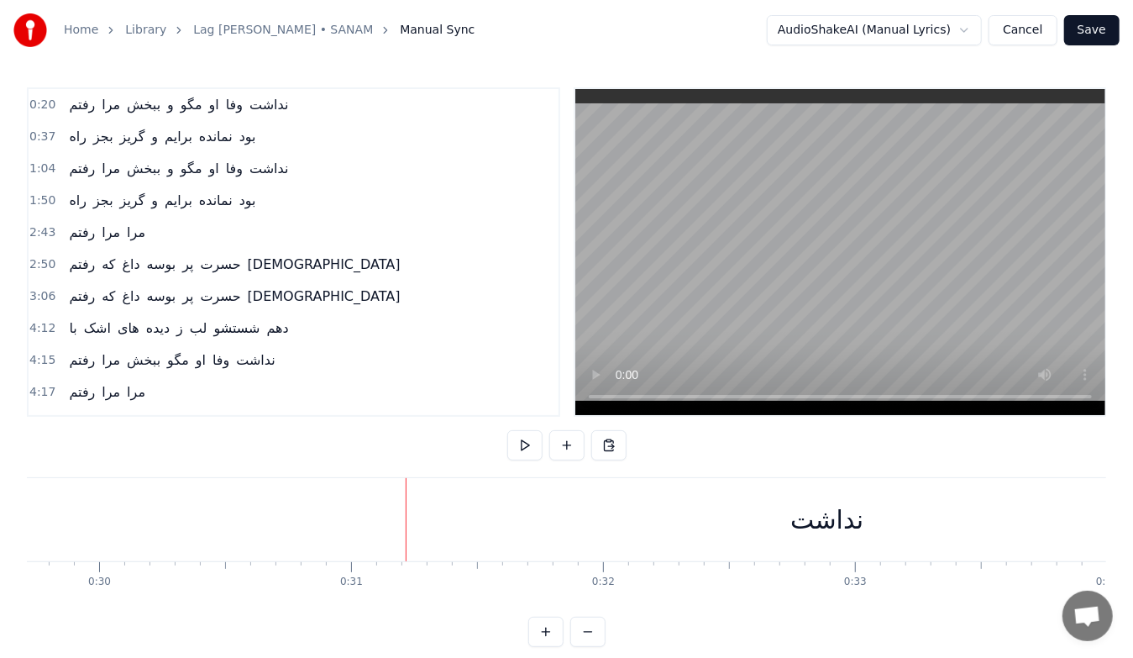
click at [824, 523] on div "نداشت" at bounding box center [826, 520] width 73 height 38
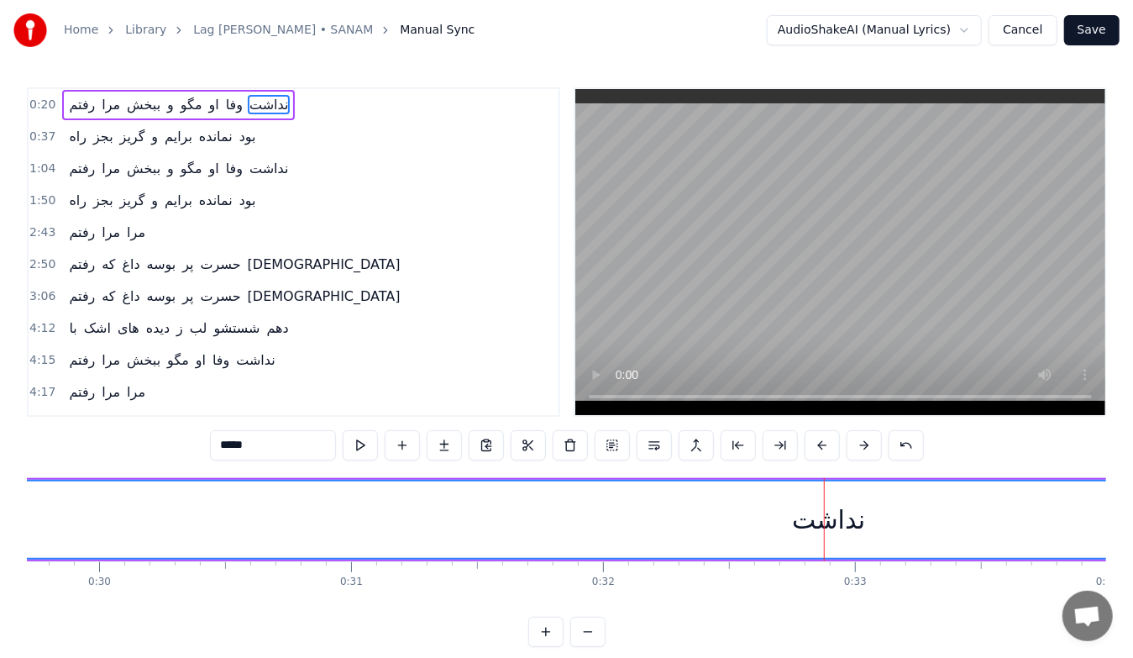
click at [862, 523] on div "نداشت" at bounding box center [828, 520] width 73 height 38
click at [810, 538] on div "نداشت" at bounding box center [829, 519] width 2350 height 76
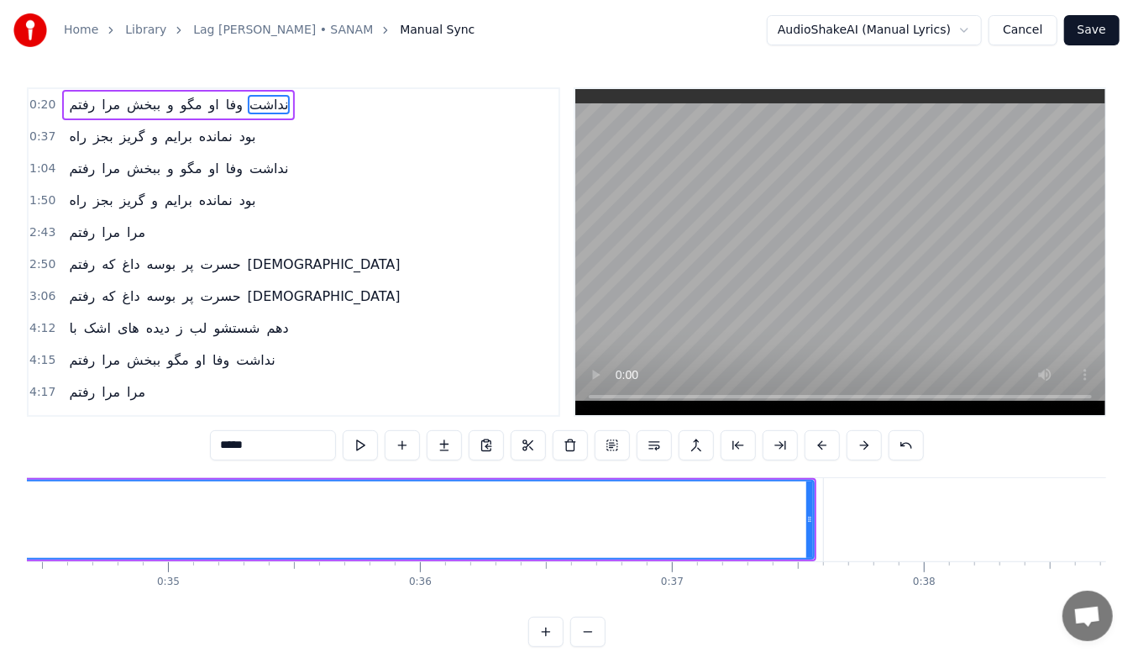
scroll to position [0, 8678]
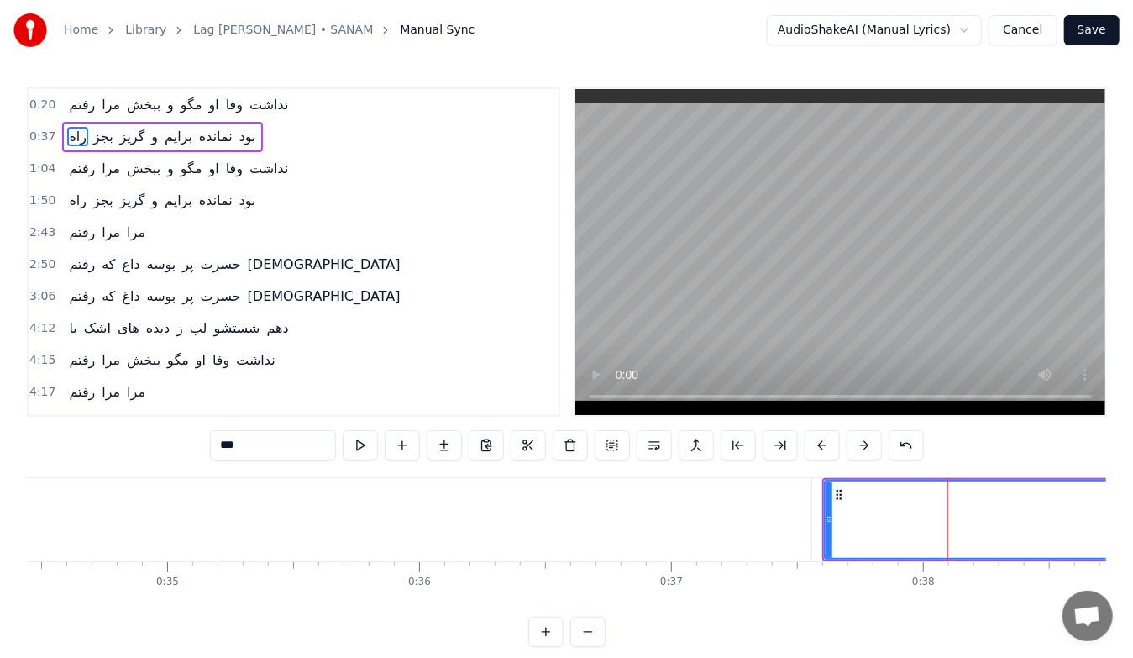
type input "*****"
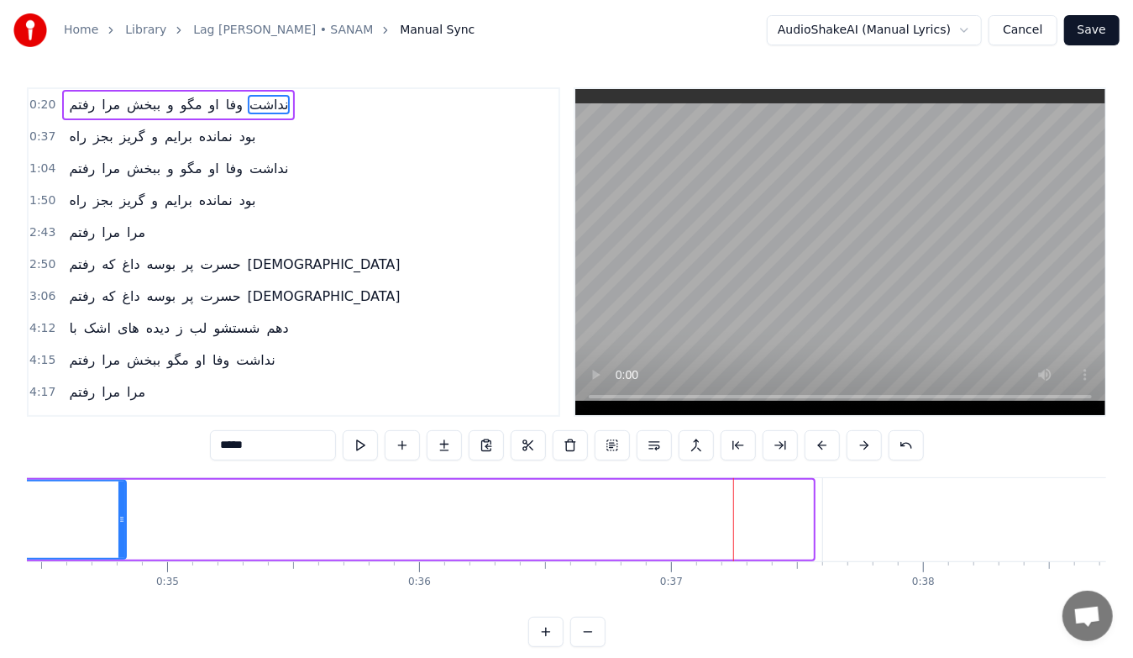
drag, startPoint x: 805, startPoint y: 518, endPoint x: 118, endPoint y: 525, distance: 687.0
click at [118, 525] on icon at bounding box center [121, 518] width 7 height 13
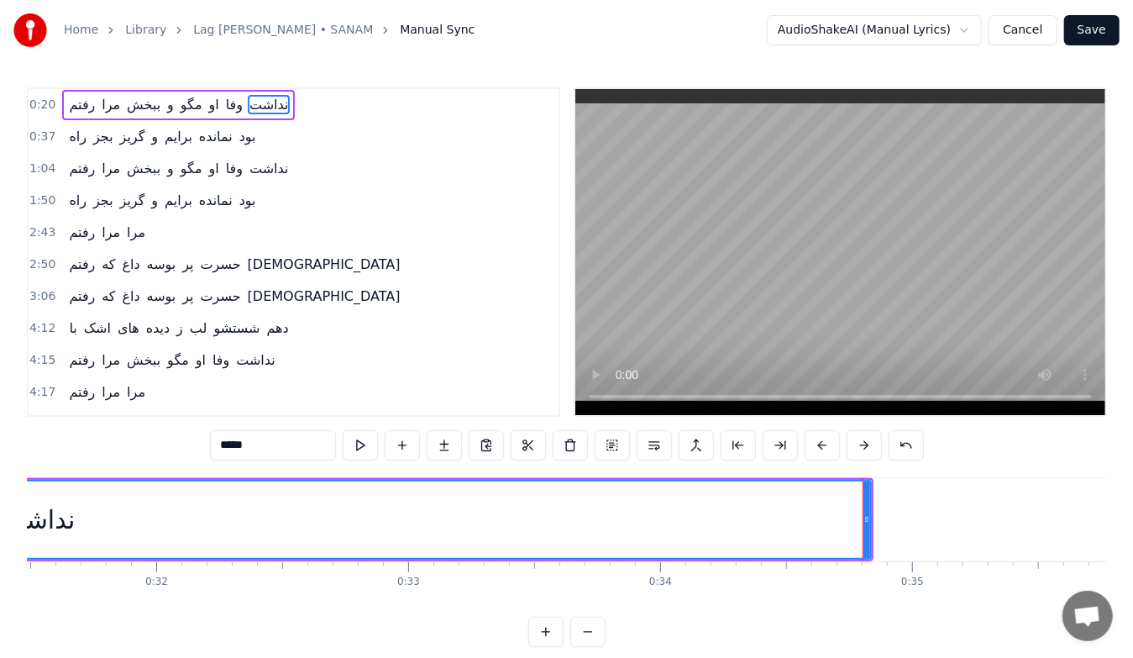
scroll to position [0, 7934]
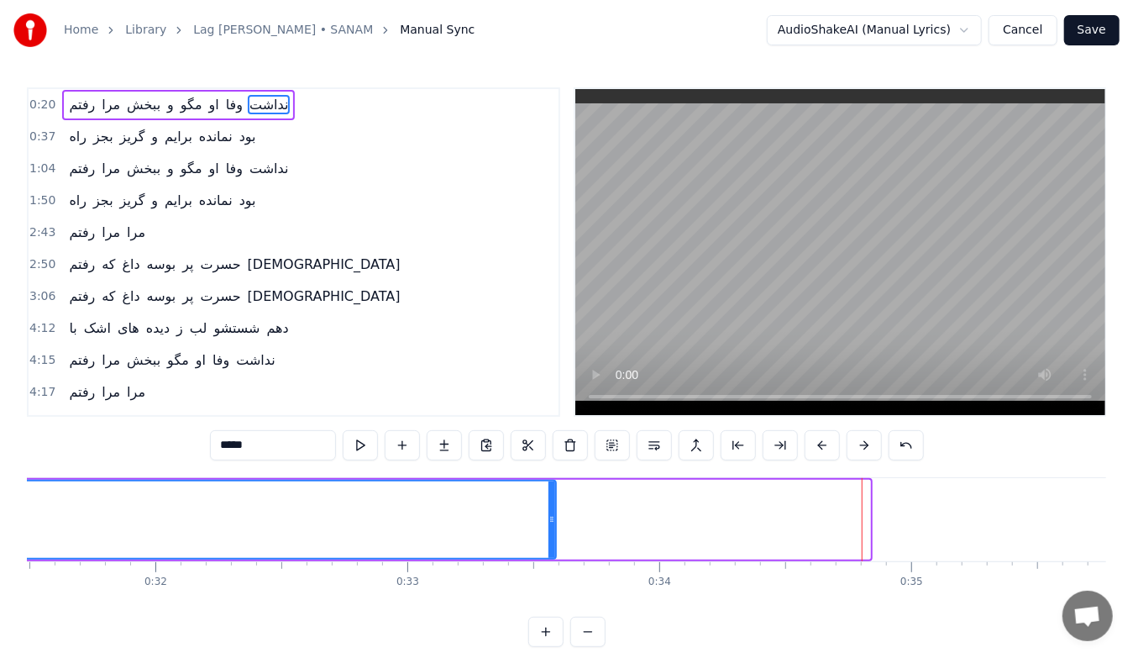
drag, startPoint x: 863, startPoint y: 516, endPoint x: 543, endPoint y: 527, distance: 321.0
click at [548, 527] on div at bounding box center [551, 519] width 7 height 76
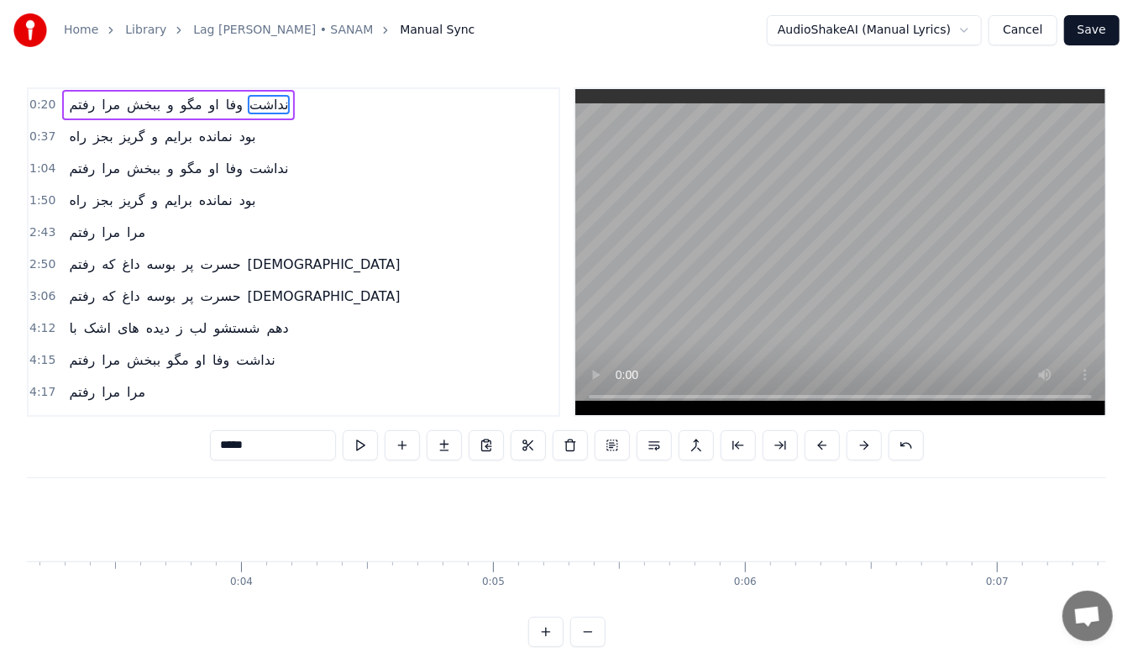
scroll to position [0, 542]
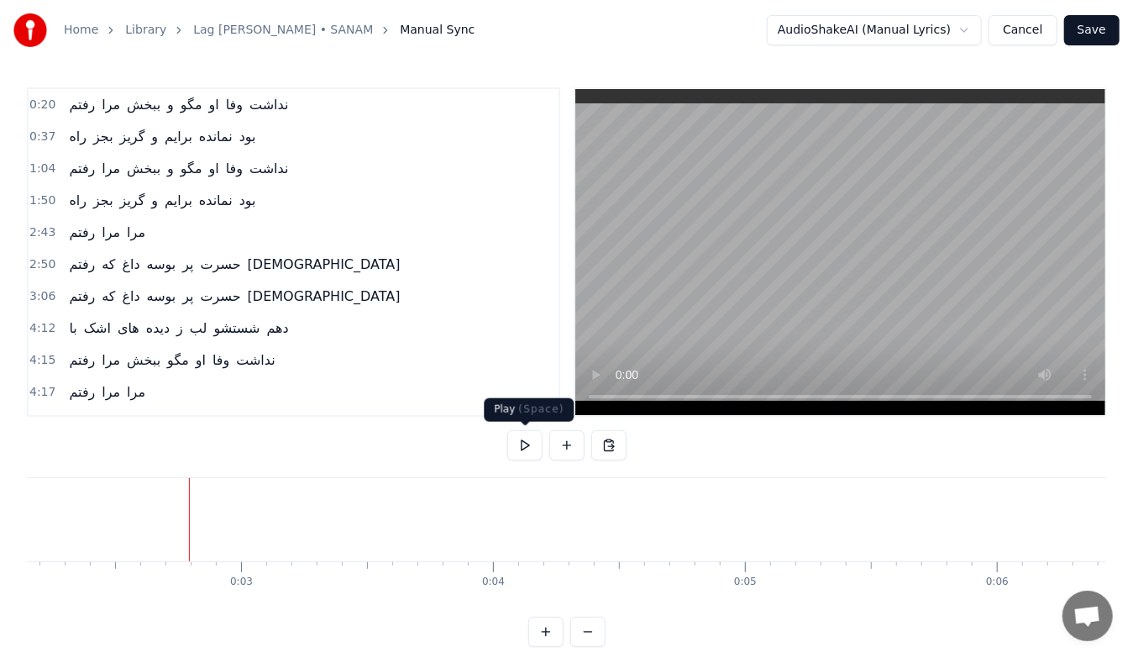
click at [514, 453] on button at bounding box center [524, 445] width 35 height 30
click at [525, 453] on button at bounding box center [524, 445] width 35 height 30
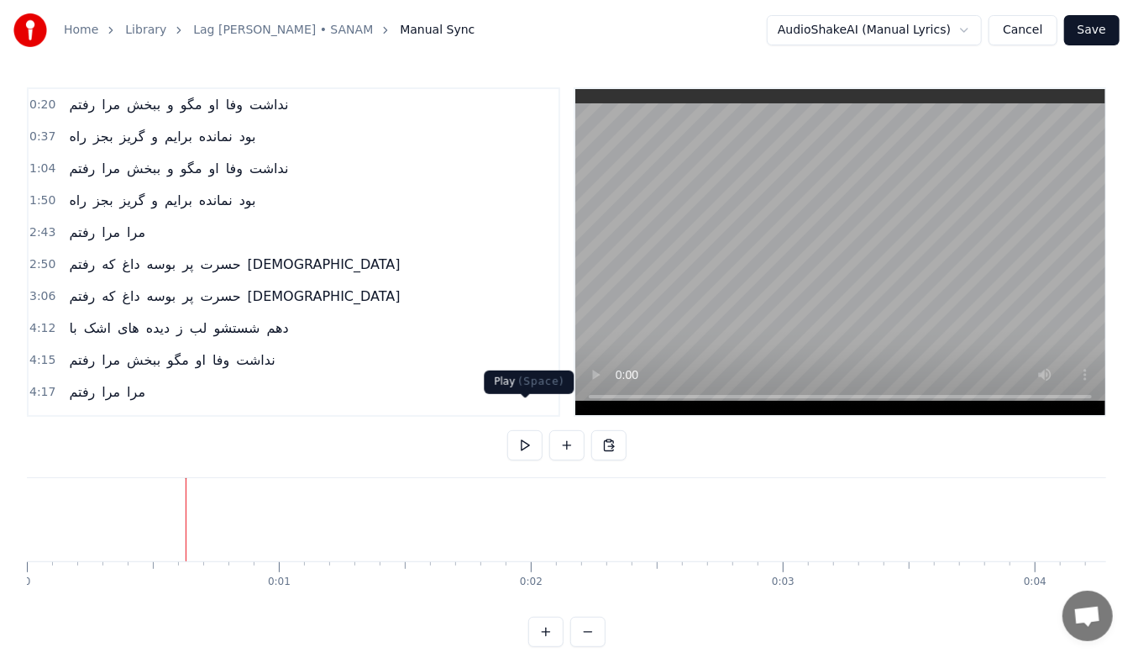
scroll to position [29, 0]
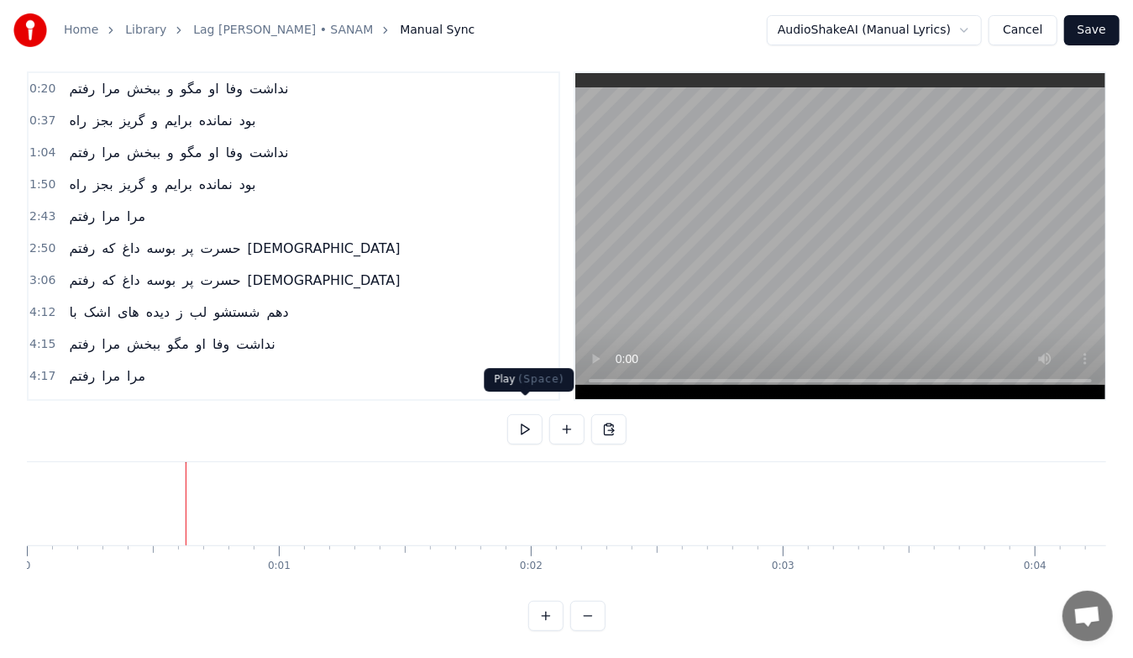
click at [525, 417] on button at bounding box center [524, 429] width 35 height 30
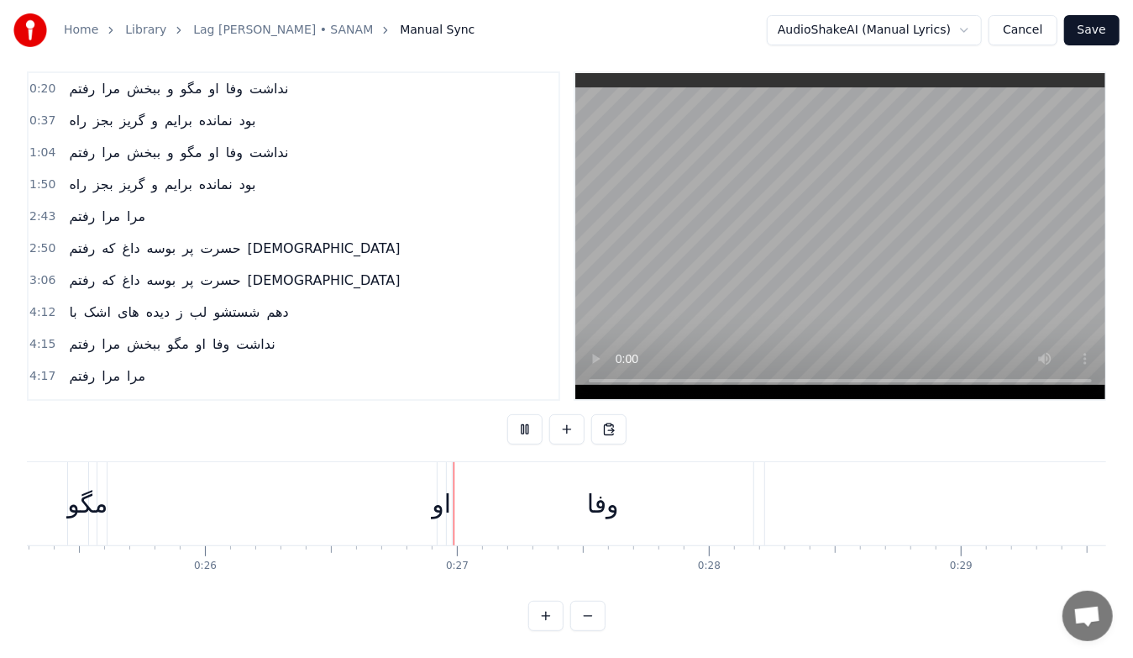
scroll to position [0, 6593]
click at [525, 417] on button at bounding box center [524, 429] width 35 height 30
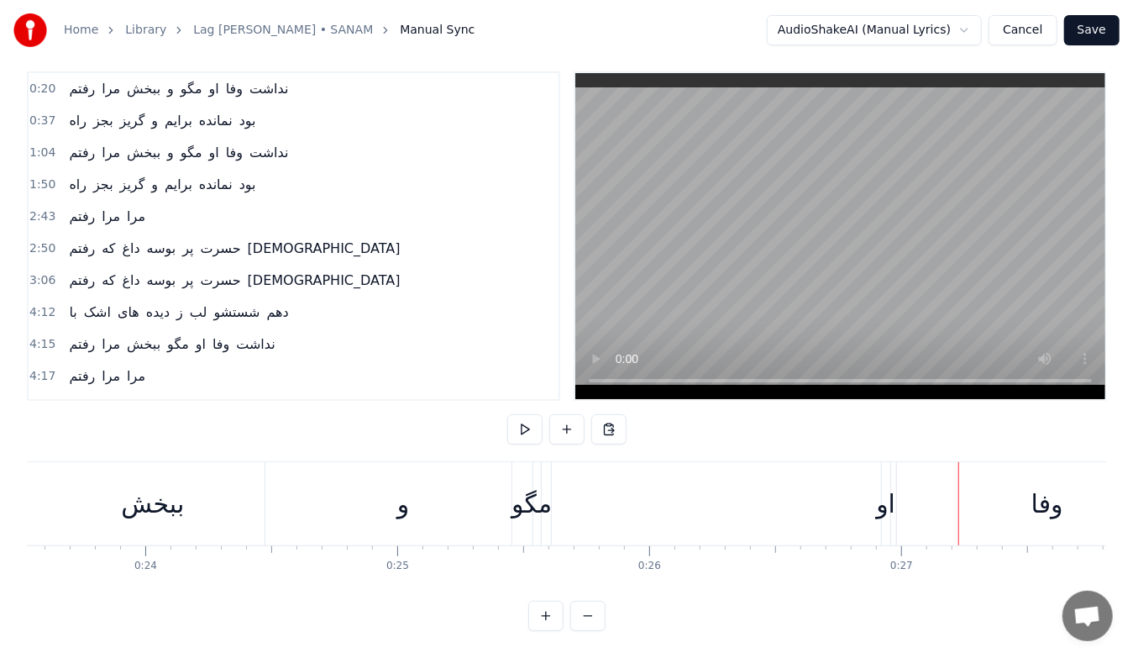
scroll to position [0, 5921]
click at [457, 504] on div "و" at bounding box center [410, 503] width 275 height 83
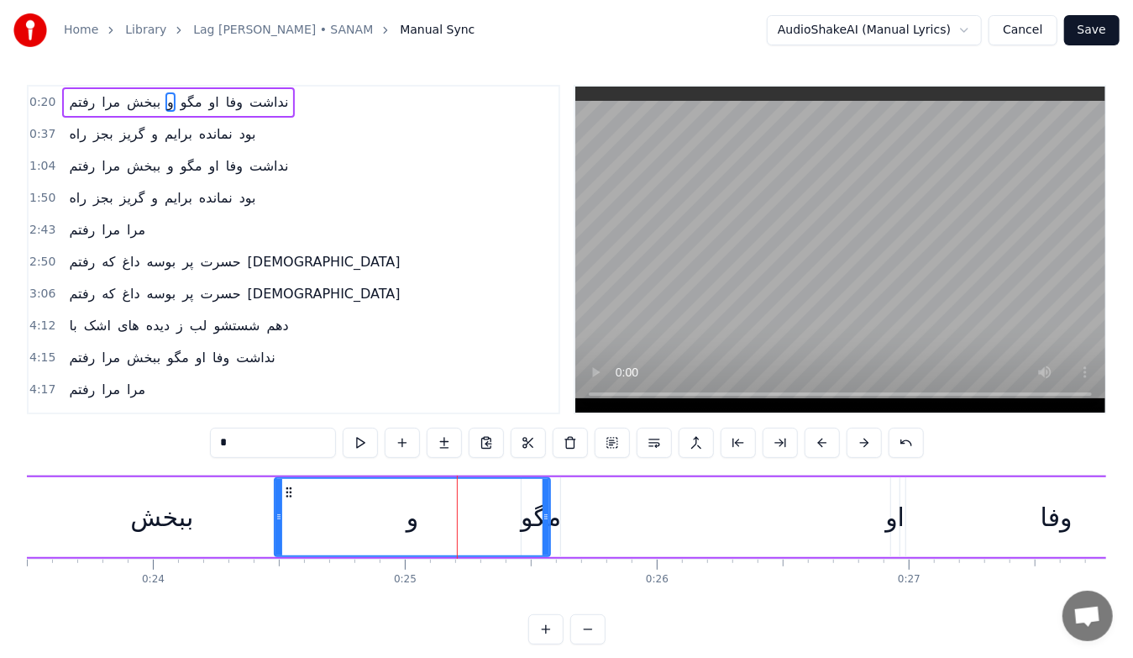
scroll to position [0, 0]
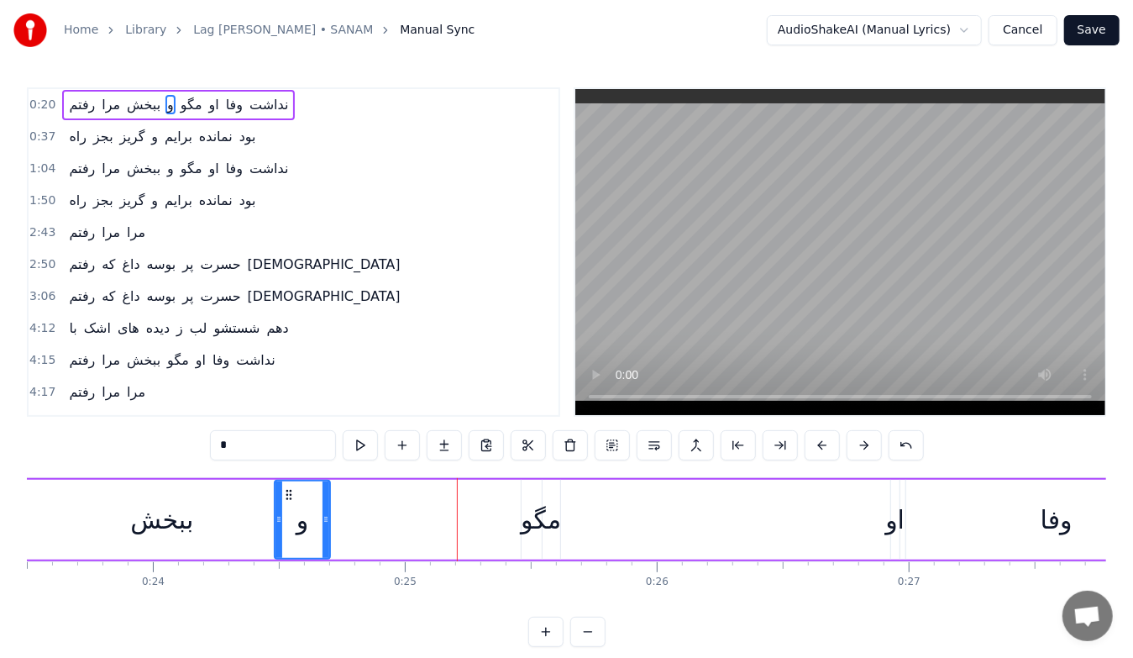
drag, startPoint x: 543, startPoint y: 514, endPoint x: 323, endPoint y: 525, distance: 220.3
click at [323, 525] on icon at bounding box center [325, 518] width 7 height 13
click at [533, 517] on div "مگو" at bounding box center [541, 520] width 40 height 38
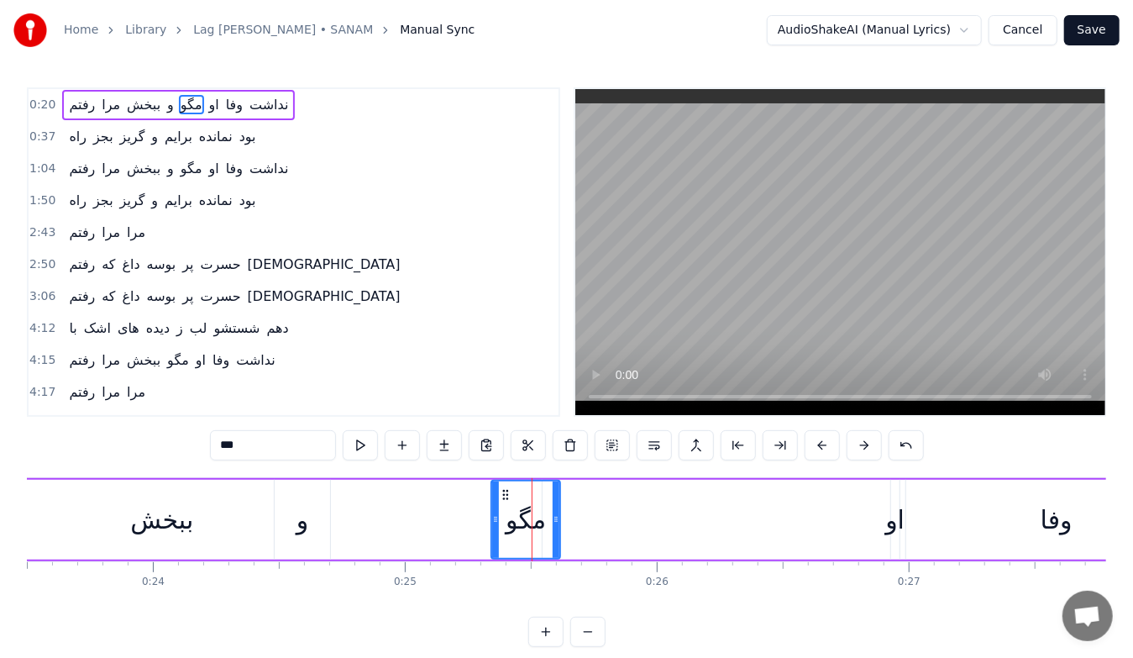
drag, startPoint x: 523, startPoint y: 518, endPoint x: 493, endPoint y: 522, distance: 30.4
click at [493, 522] on icon at bounding box center [495, 518] width 7 height 13
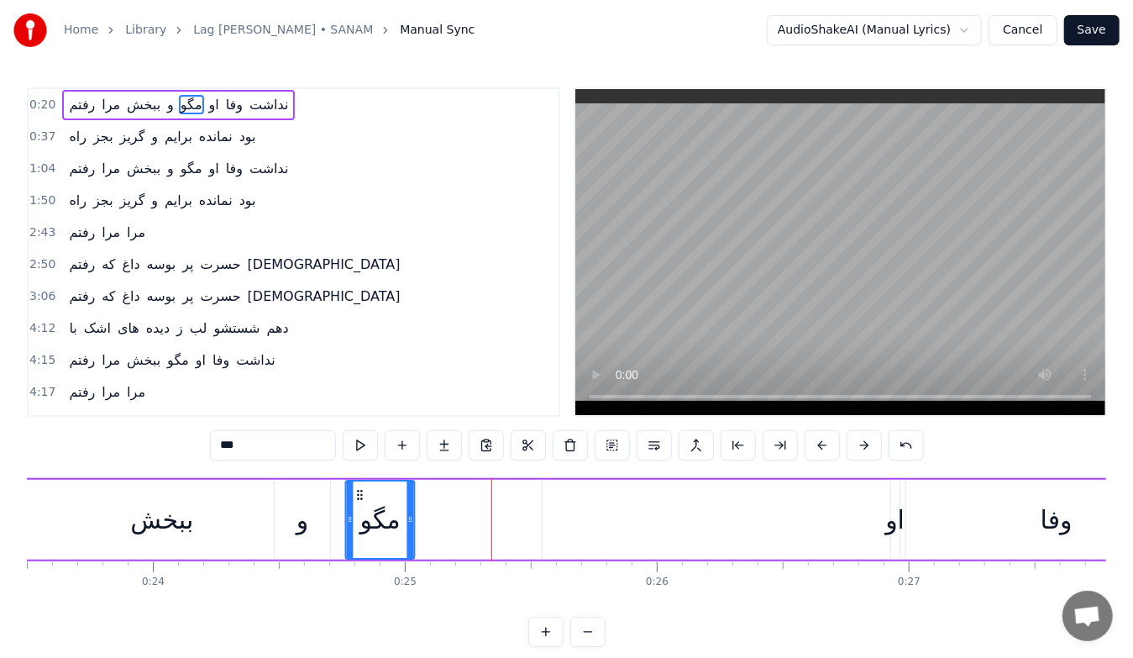
drag, startPoint x: 507, startPoint y: 493, endPoint x: 361, endPoint y: 515, distance: 147.7
click at [361, 515] on div "مگو" at bounding box center [379, 519] width 67 height 76
click at [901, 513] on div "او" at bounding box center [894, 520] width 19 height 38
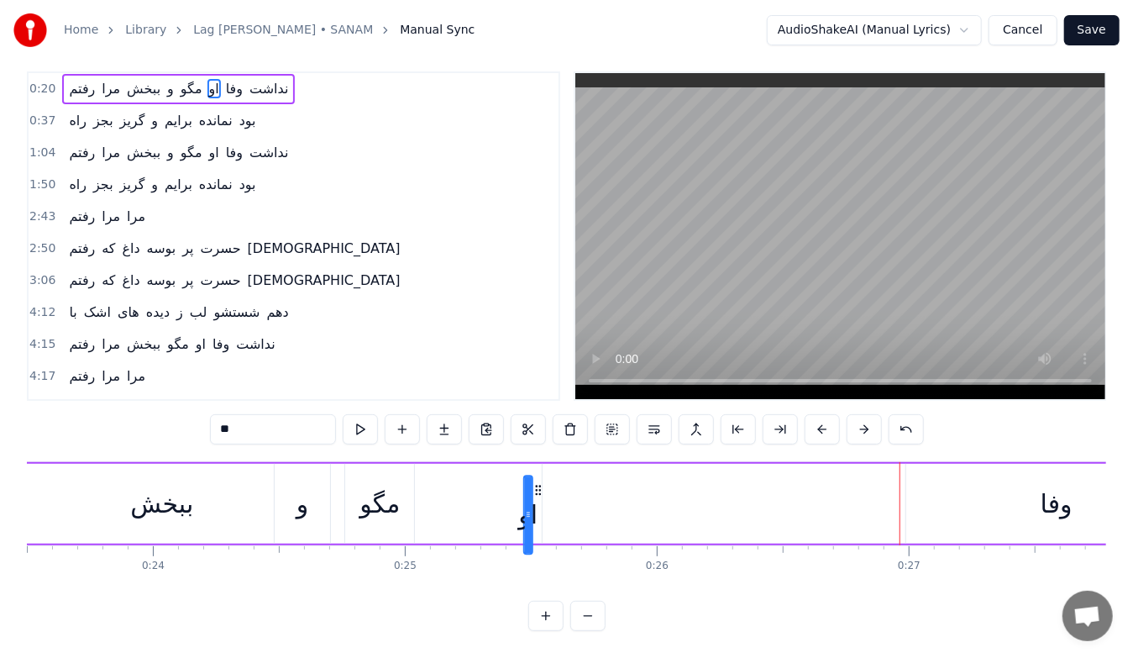
scroll to position [29, 0]
drag, startPoint x: 904, startPoint y: 494, endPoint x: 603, endPoint y: 453, distance: 304.2
click at [603, 462] on div "رفتم مرا ببخش و مگو او وفا نداشت" at bounding box center [885, 503] width 3359 height 83
drag, startPoint x: 1066, startPoint y: 490, endPoint x: 910, endPoint y: 511, distance: 156.7
click at [910, 511] on div "وفا" at bounding box center [1056, 504] width 301 height 80
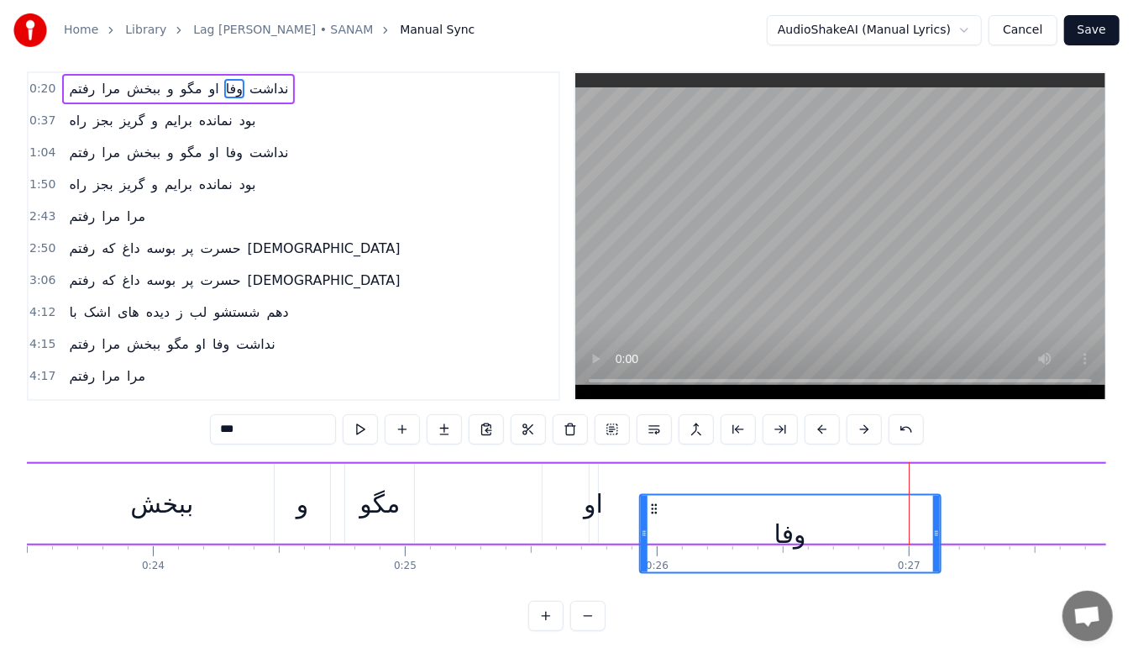
drag, startPoint x: 920, startPoint y: 496, endPoint x: 653, endPoint y: 462, distance: 269.3
click at [653, 462] on div "رفتم مرا ببخش و مگو او وفا نداشت" at bounding box center [885, 503] width 3359 height 83
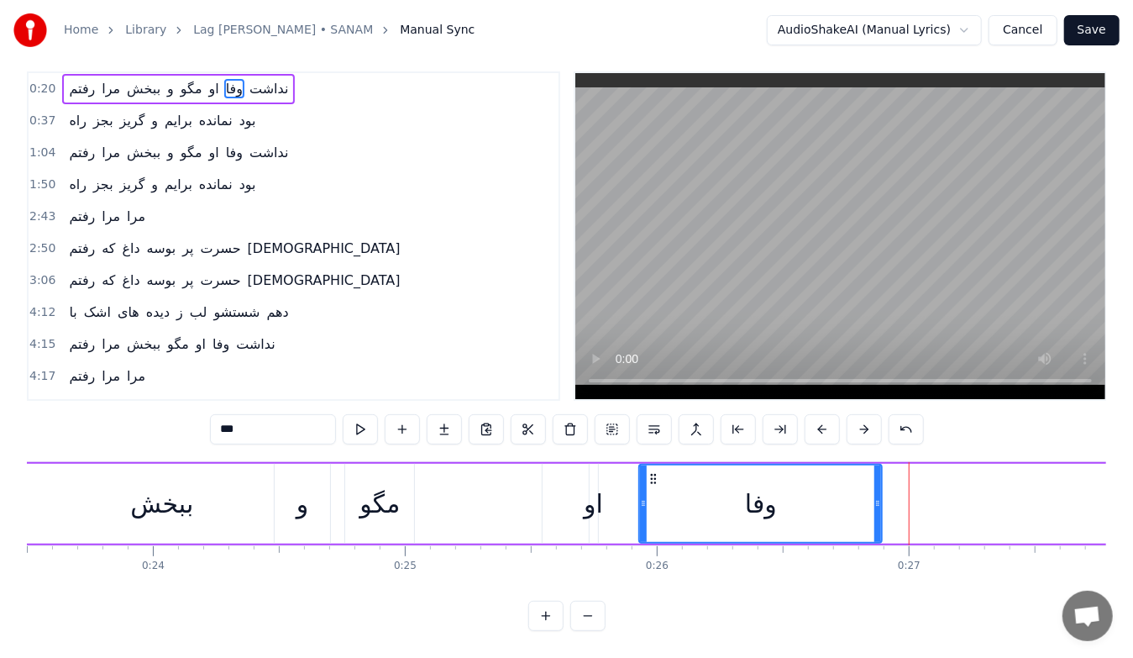
drag, startPoint x: 936, startPoint y: 490, endPoint x: 878, endPoint y: 506, distance: 60.1
click at [878, 506] on div at bounding box center [877, 503] width 7 height 76
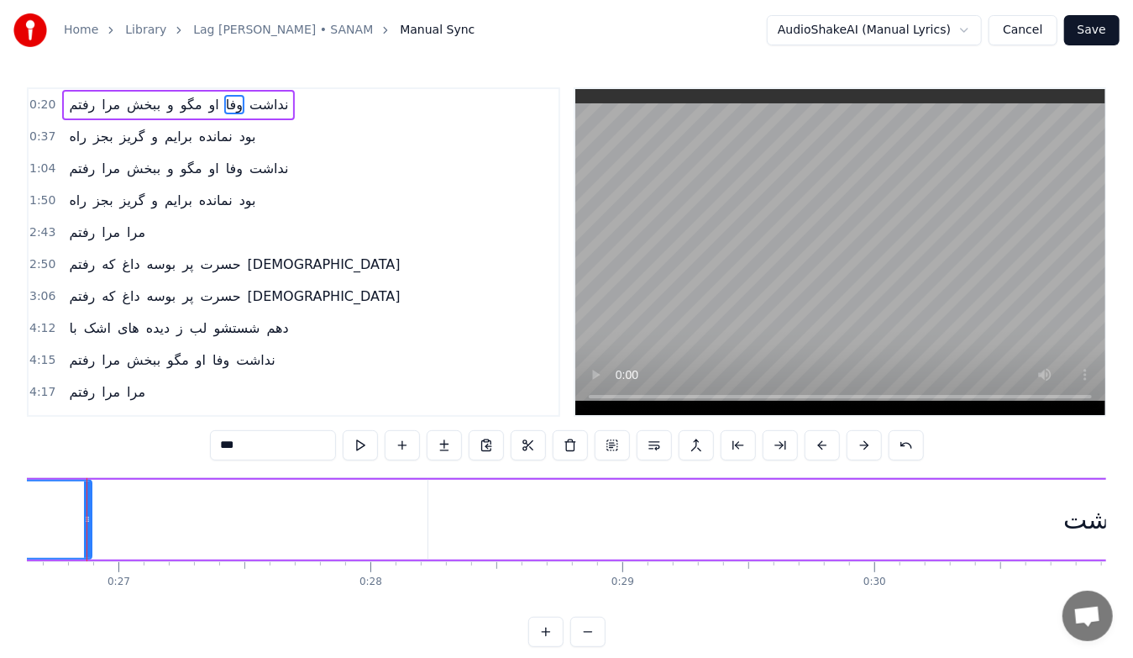
scroll to position [0, 6712]
click at [944, 522] on div "نداشت" at bounding box center [1099, 520] width 1344 height 80
type input "*****"
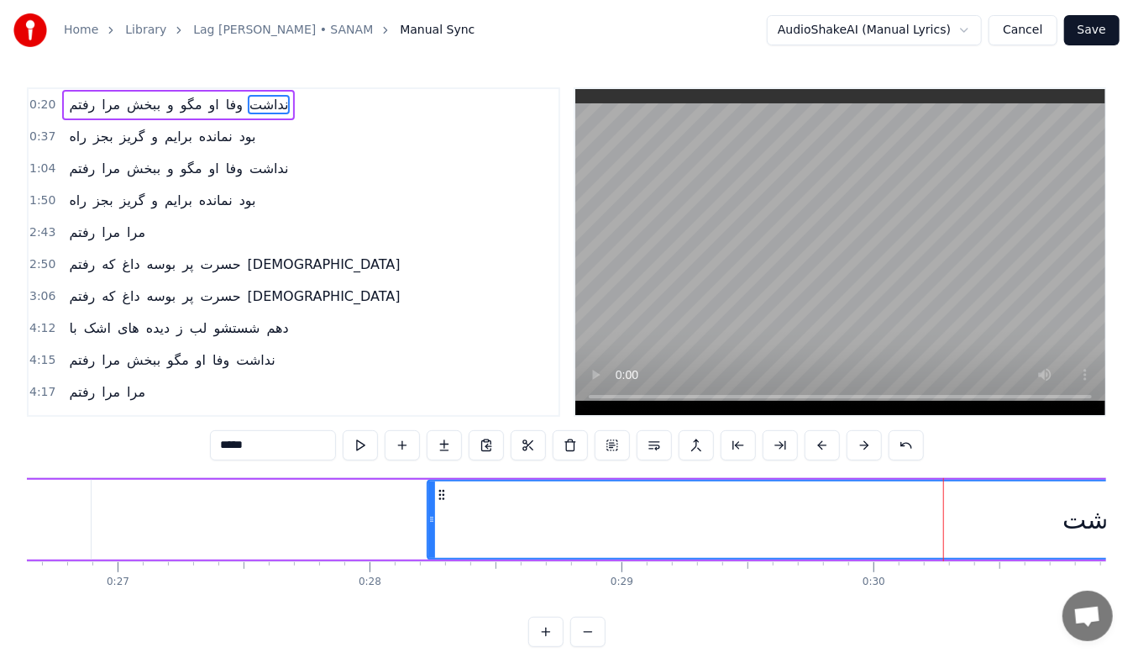
drag, startPoint x: 510, startPoint y: 557, endPoint x: 289, endPoint y: 498, distance: 228.6
click at [289, 498] on div "رفتم مرا ببخش و مگو او وفا نداشت" at bounding box center [93, 519] width 3359 height 83
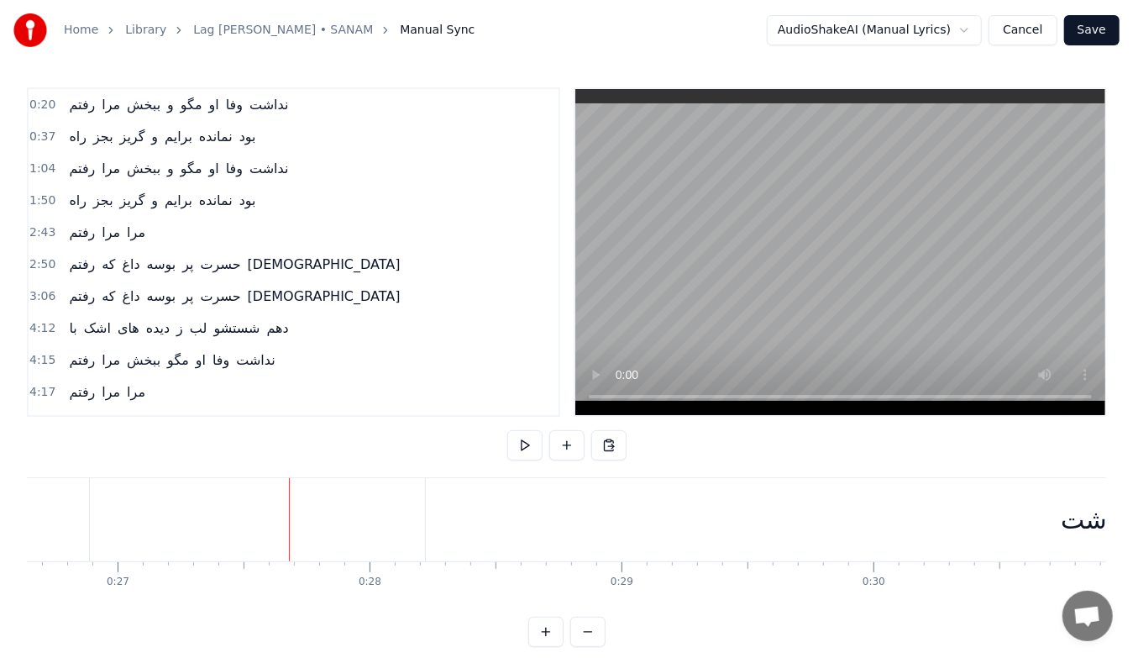
click at [509, 514] on div "نداشت" at bounding box center [1098, 519] width 1344 height 83
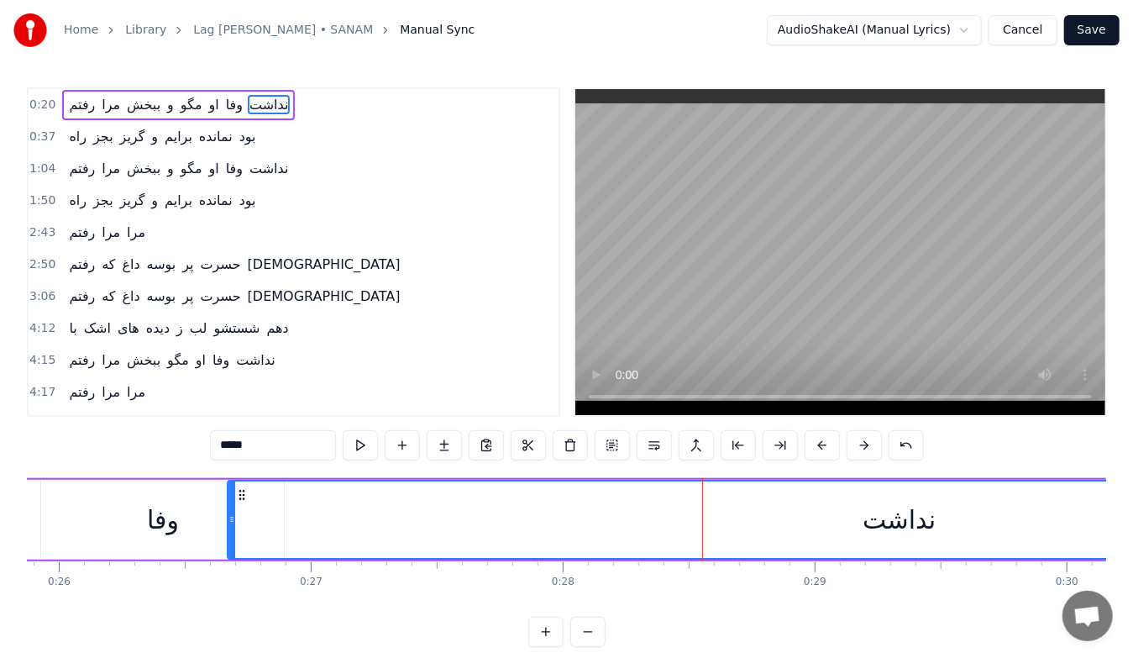
scroll to position [0, 6516]
drag, startPoint x: 440, startPoint y: 495, endPoint x: 270, endPoint y: 501, distance: 169.8
click at [270, 501] on div "نداشت" at bounding box center [930, 519] width 1342 height 76
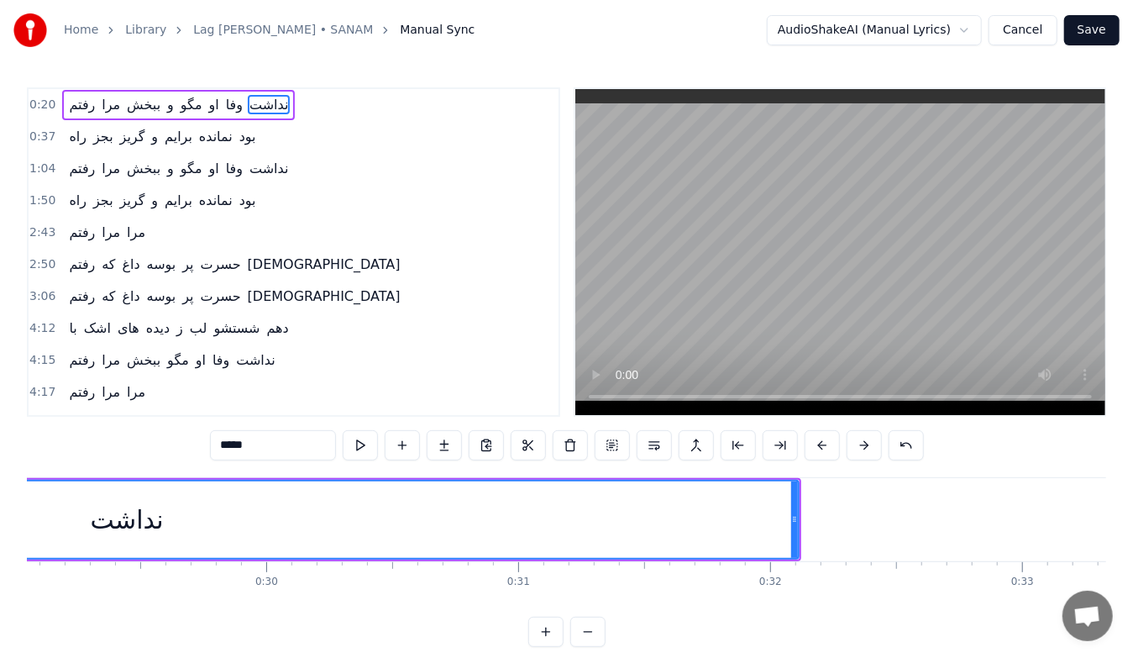
scroll to position [0, 7354]
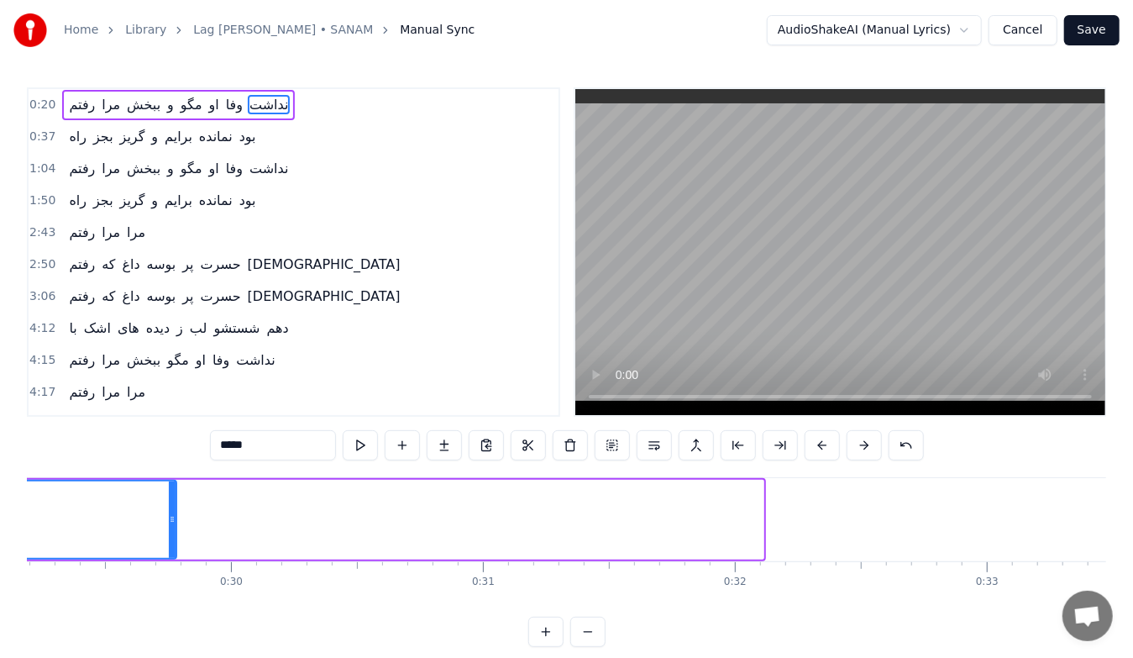
drag, startPoint x: 759, startPoint y: 521, endPoint x: 172, endPoint y: 556, distance: 588.1
click at [172, 556] on div at bounding box center [172, 519] width 7 height 76
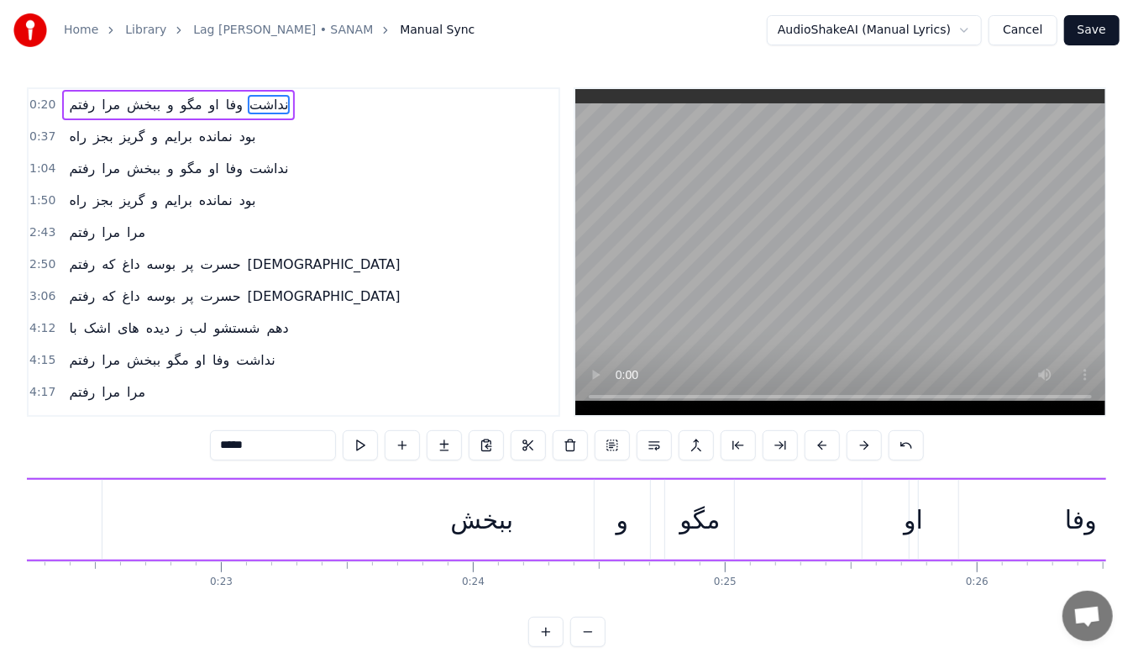
scroll to position [0, 5556]
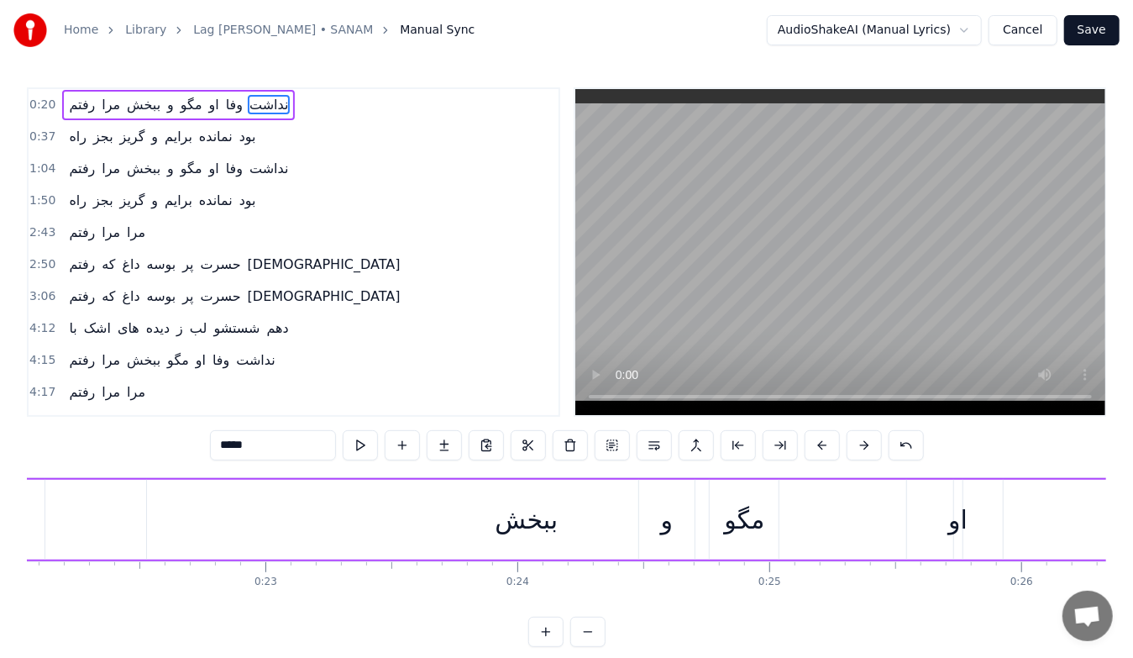
click at [87, 511] on div "رفتم مرا ببخش و مگو او وفا نداشت" at bounding box center [773, 519] width 2407 height 83
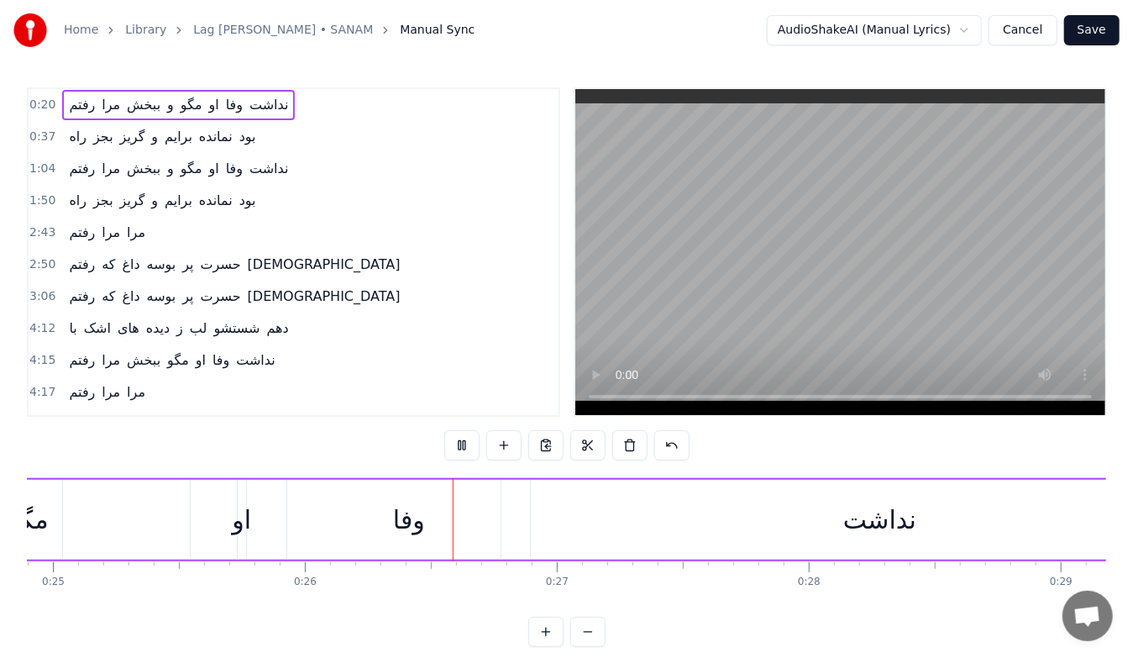
scroll to position [0, 6500]
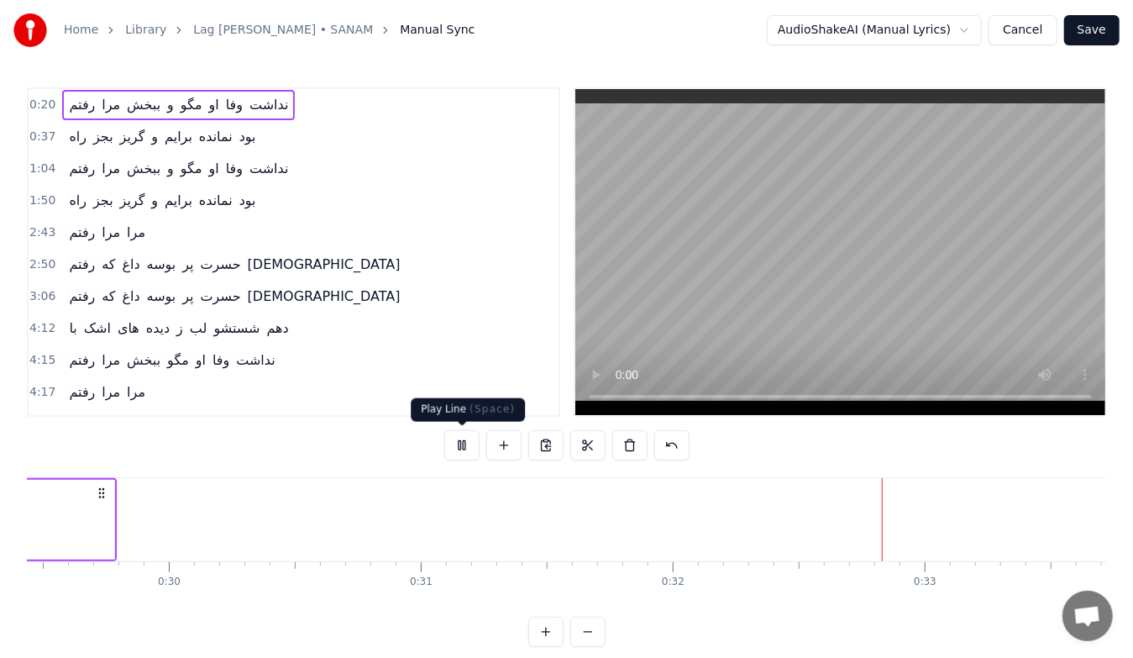
click at [465, 448] on button at bounding box center [461, 445] width 35 height 30
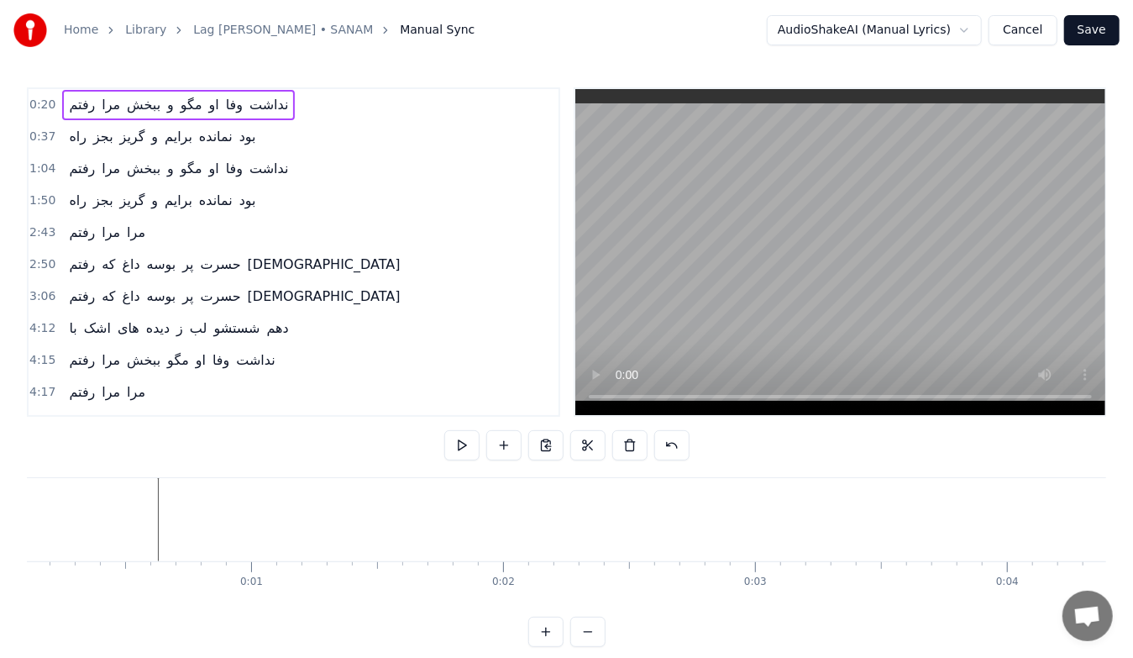
scroll to position [0, 0]
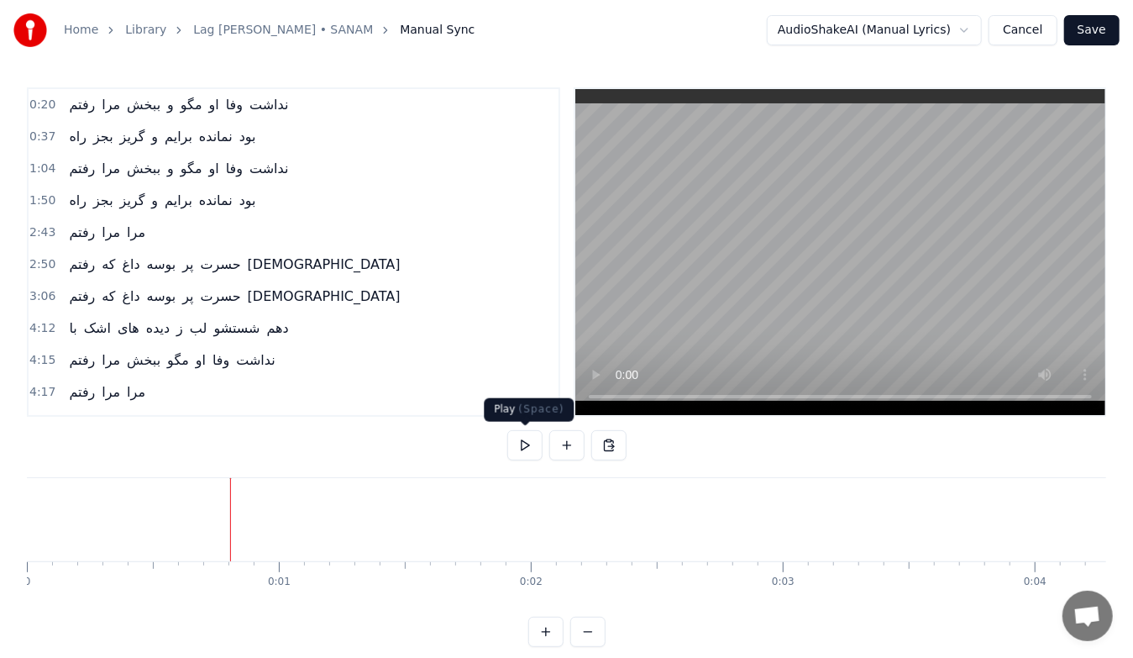
click at [514, 450] on button at bounding box center [524, 445] width 35 height 30
click at [526, 448] on button at bounding box center [524, 445] width 35 height 30
click at [530, 450] on button at bounding box center [524, 445] width 35 height 30
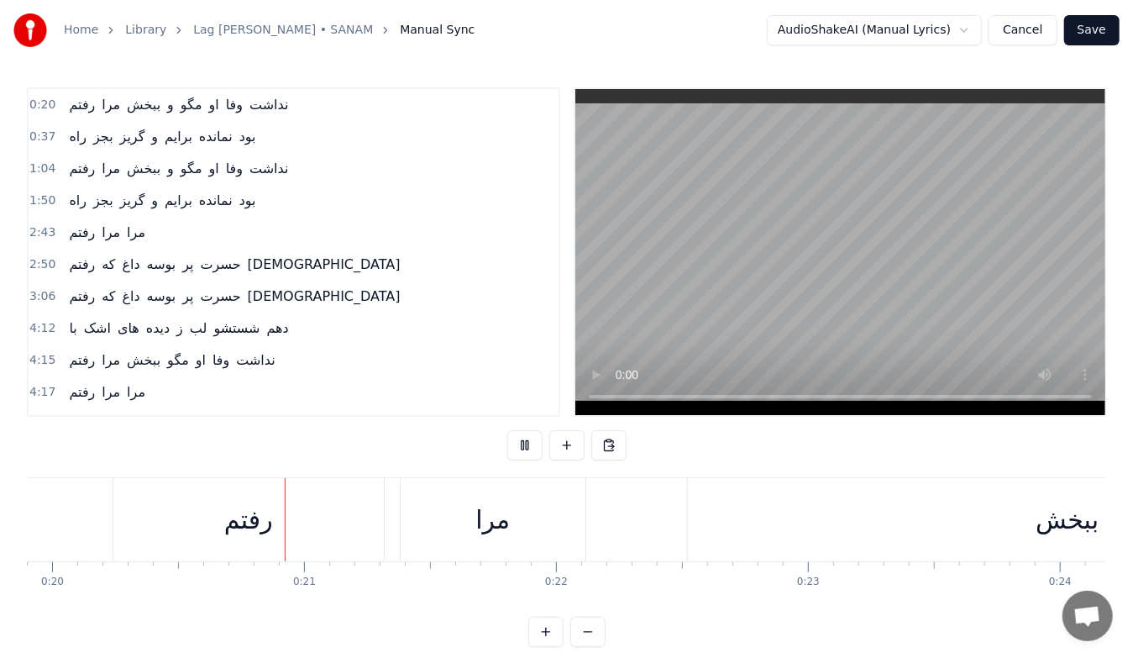
scroll to position [0, 5018]
click at [530, 450] on button at bounding box center [524, 445] width 35 height 30
